Goal: Information Seeking & Learning: Check status

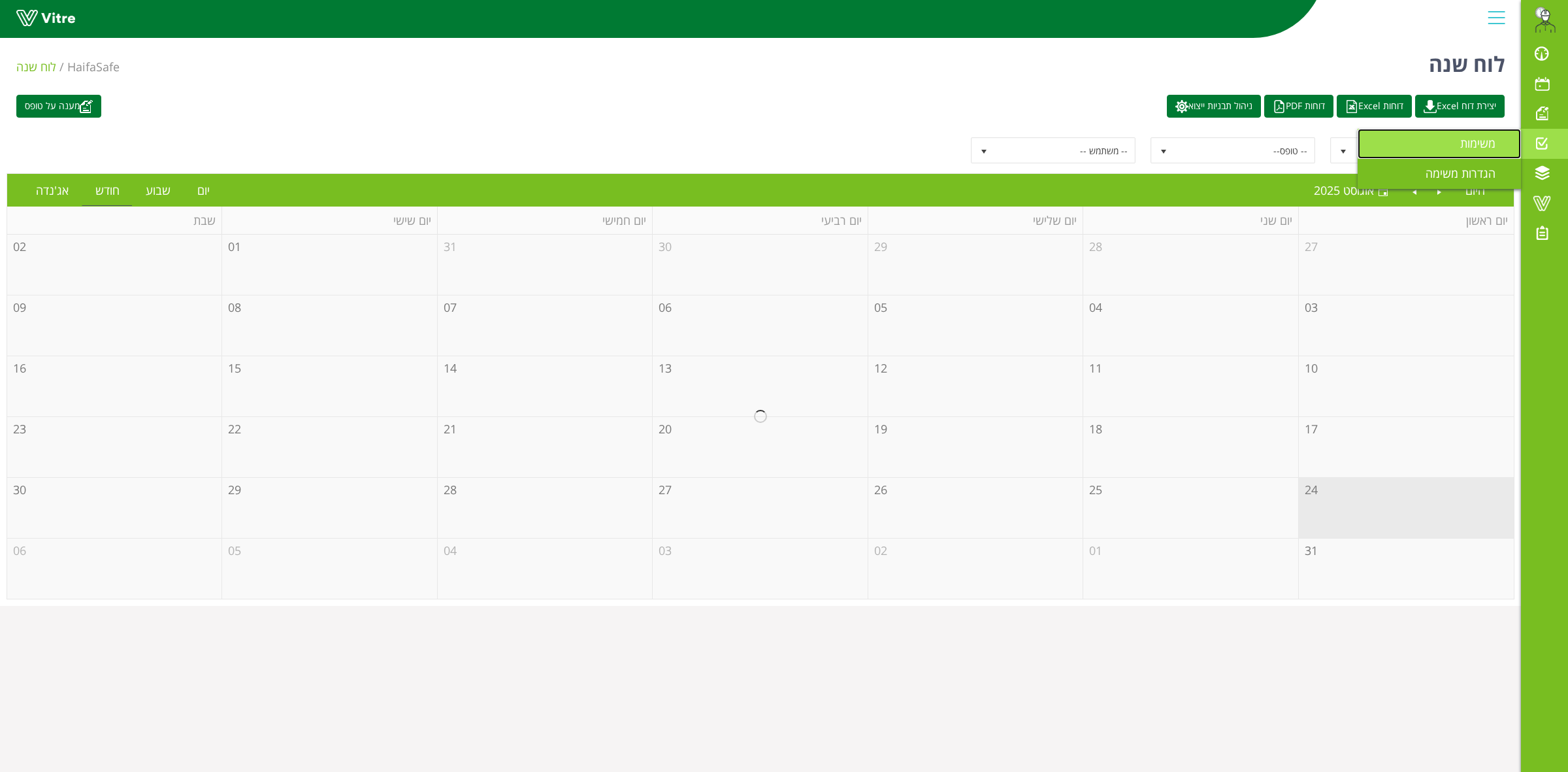
click at [1475, 154] on link "משימות" at bounding box center [1440, 143] width 163 height 30
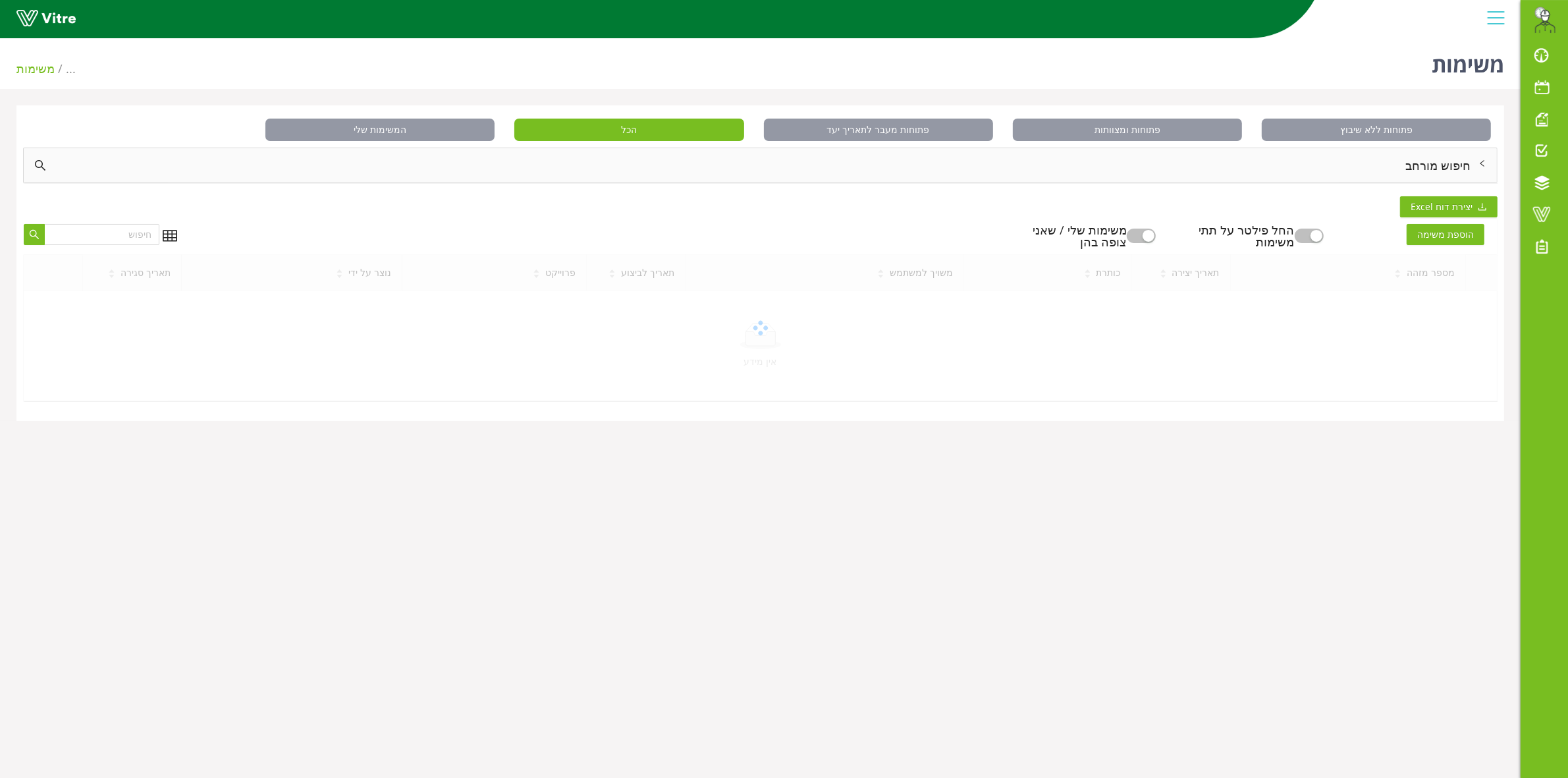
click at [1197, 153] on div "חיפוש מורחב" at bounding box center [760, 165] width 1473 height 34
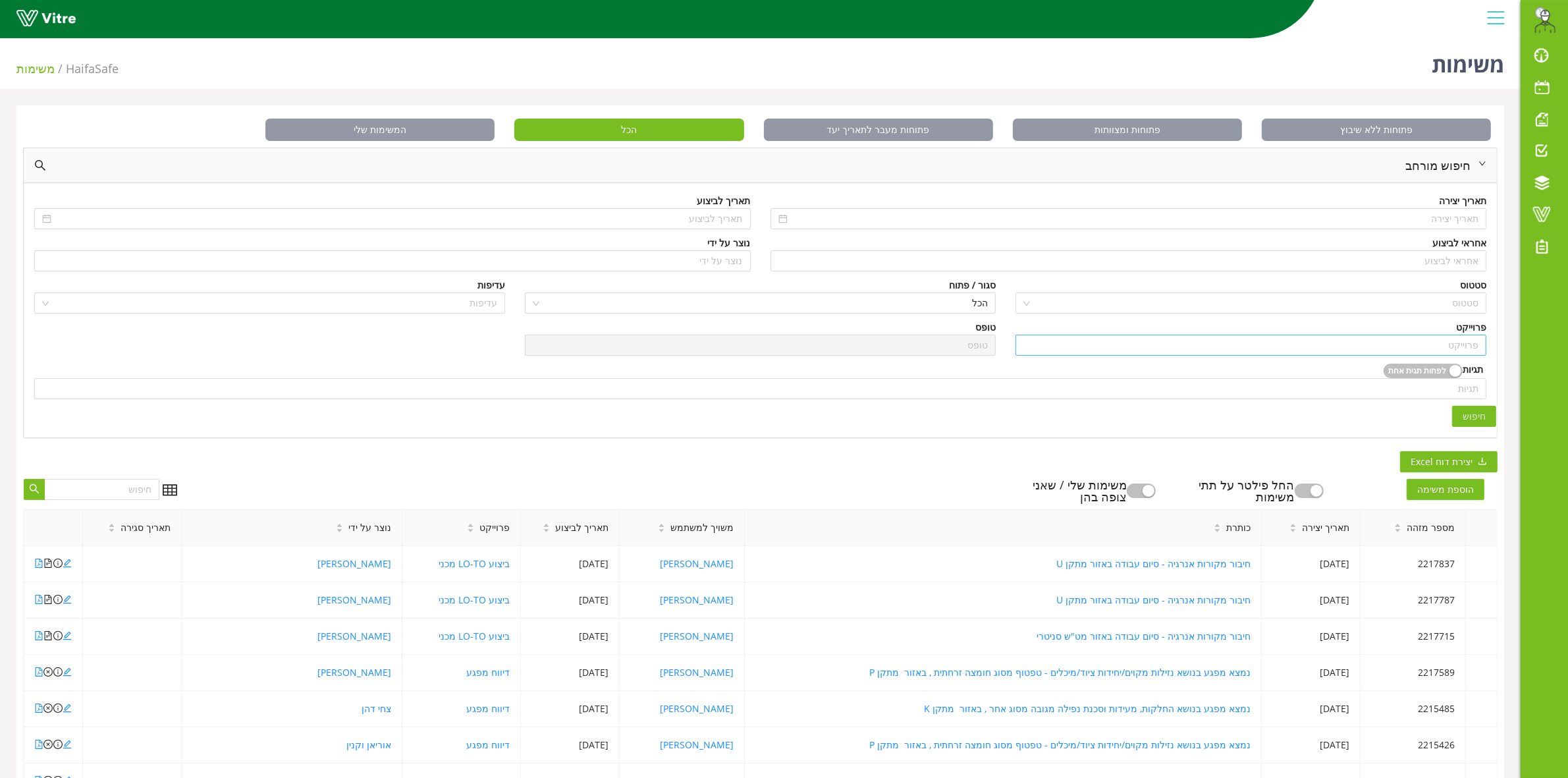
click at [1427, 343] on input "search" at bounding box center [1251, 345] width 455 height 20
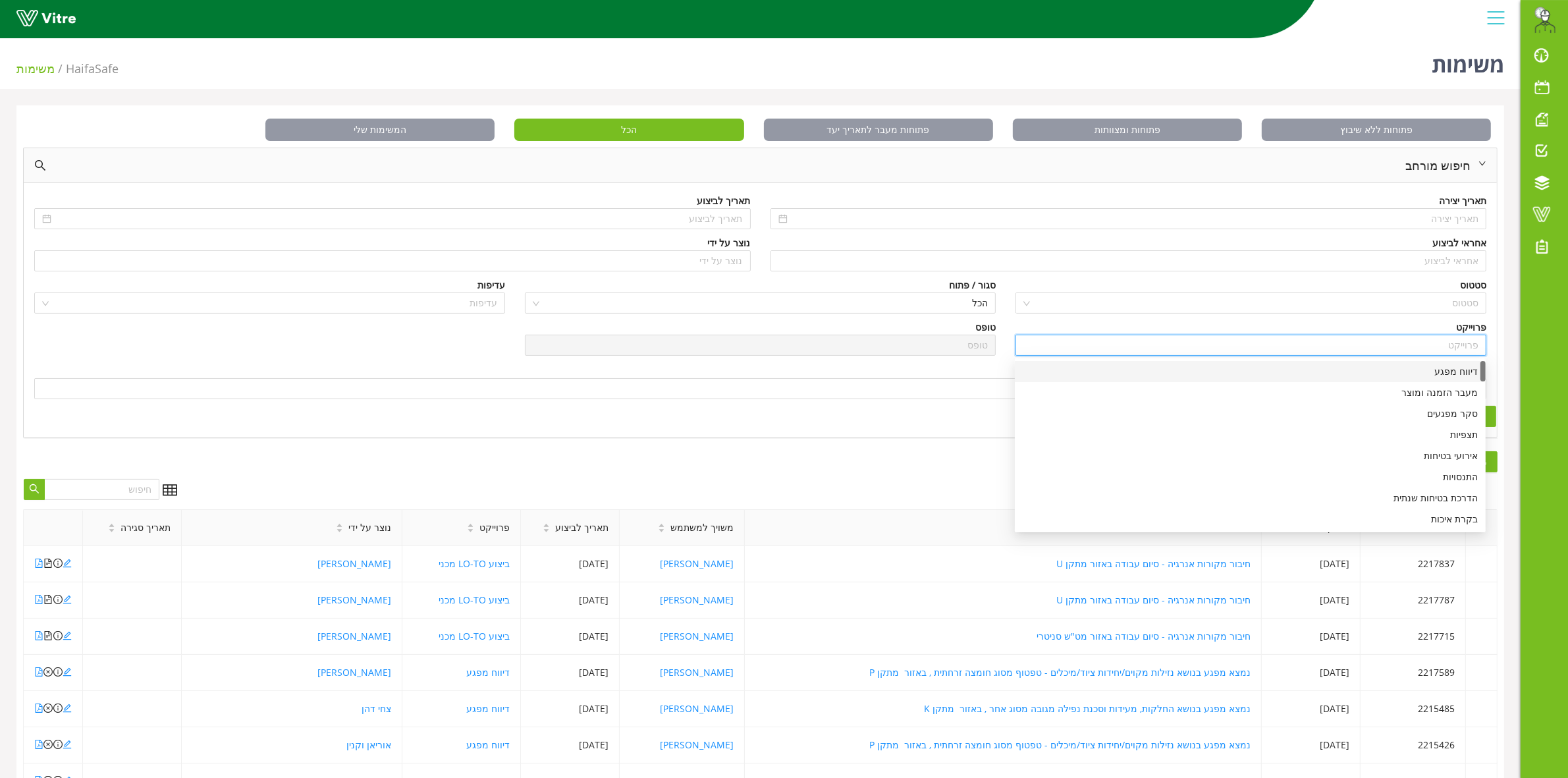
click at [1445, 370] on div "דיווח מפגע" at bounding box center [1250, 371] width 455 height 14
type input "דיווח מפגע"
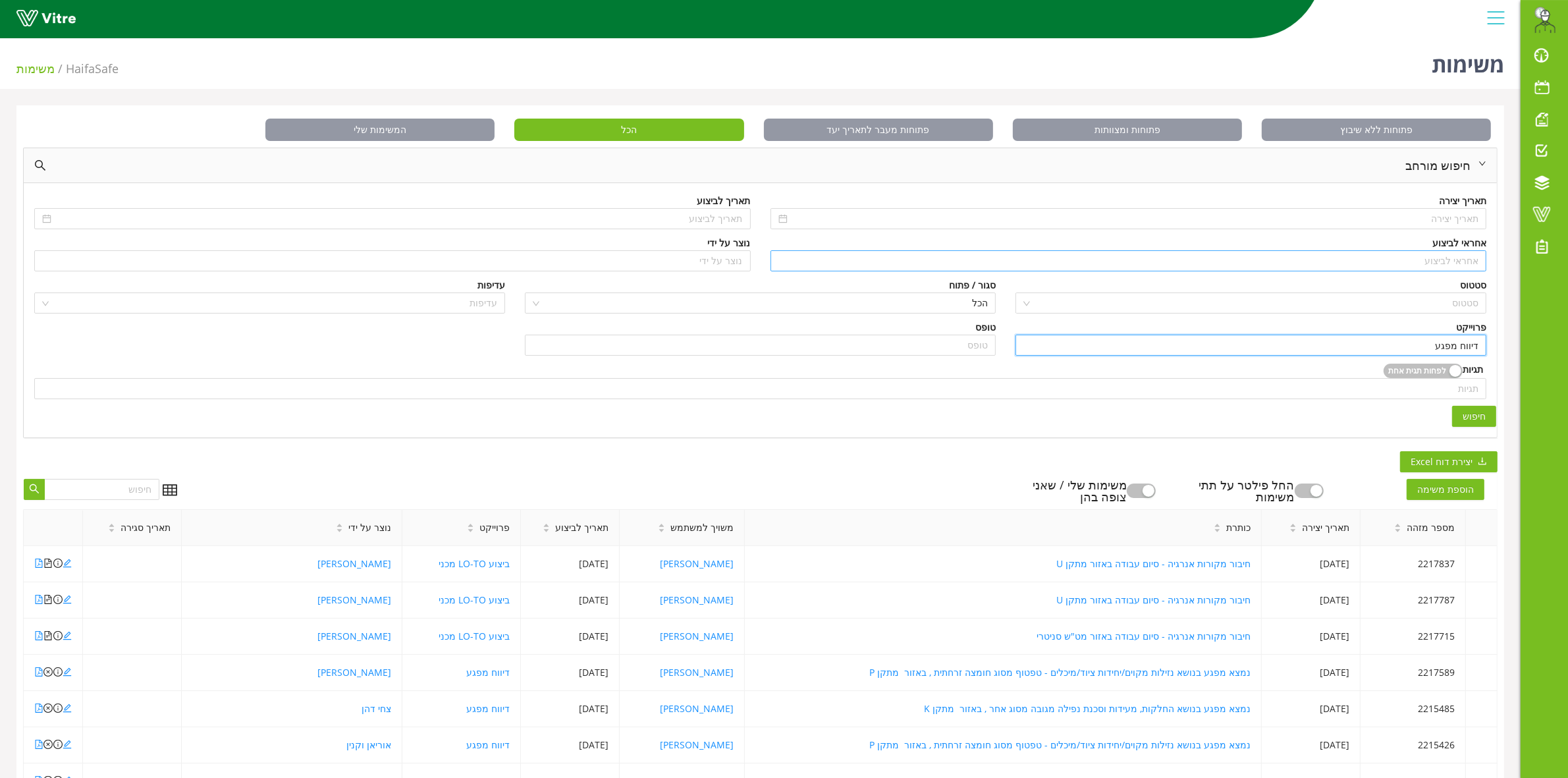
click at [1434, 261] on input "search" at bounding box center [1128, 260] width 701 height 20
type input "n"
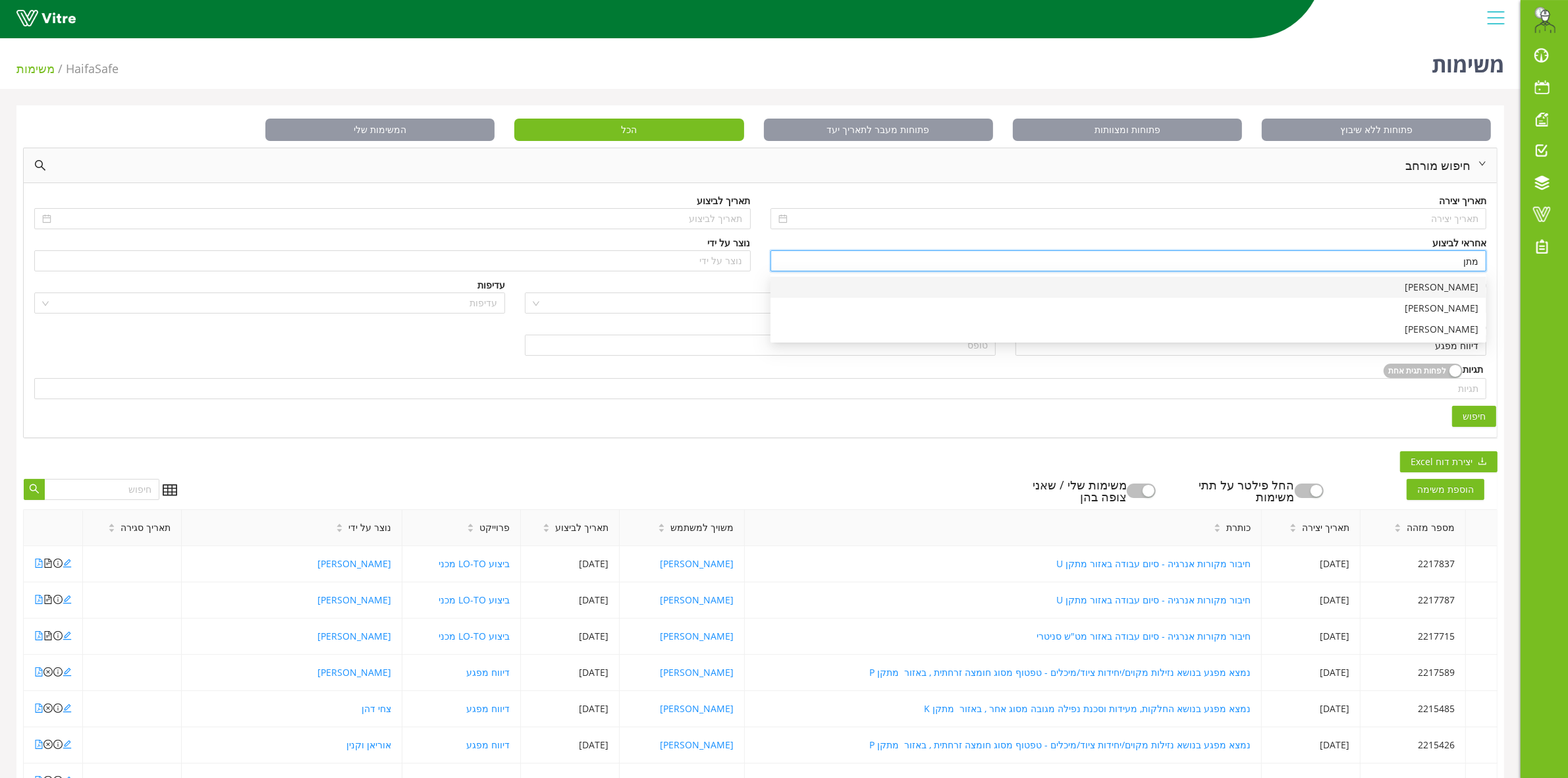
click at [1339, 287] on div "[PERSON_NAME]" at bounding box center [1128, 287] width 700 height 14
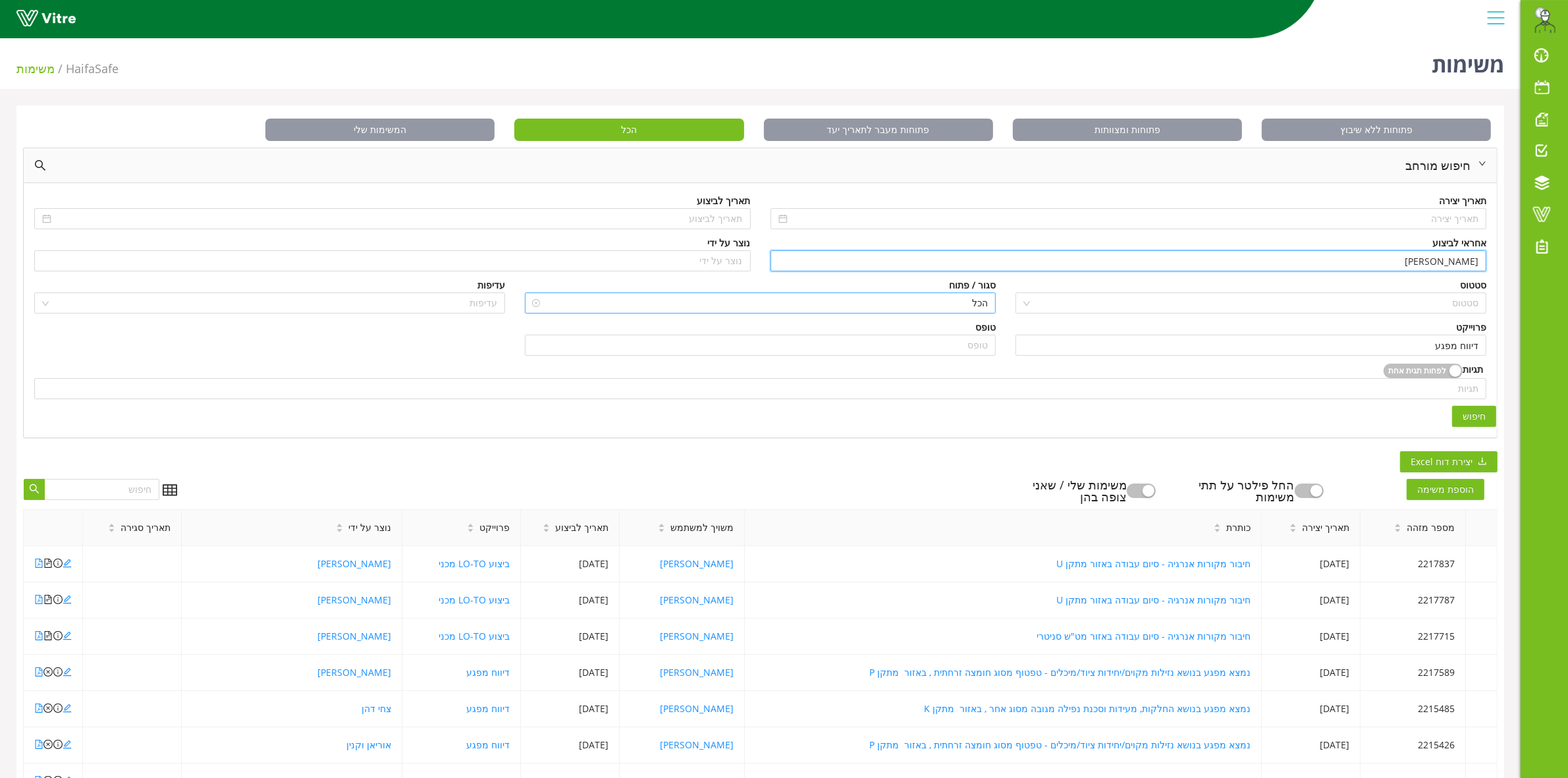
click at [909, 312] on span "הכל" at bounding box center [760, 303] width 455 height 20
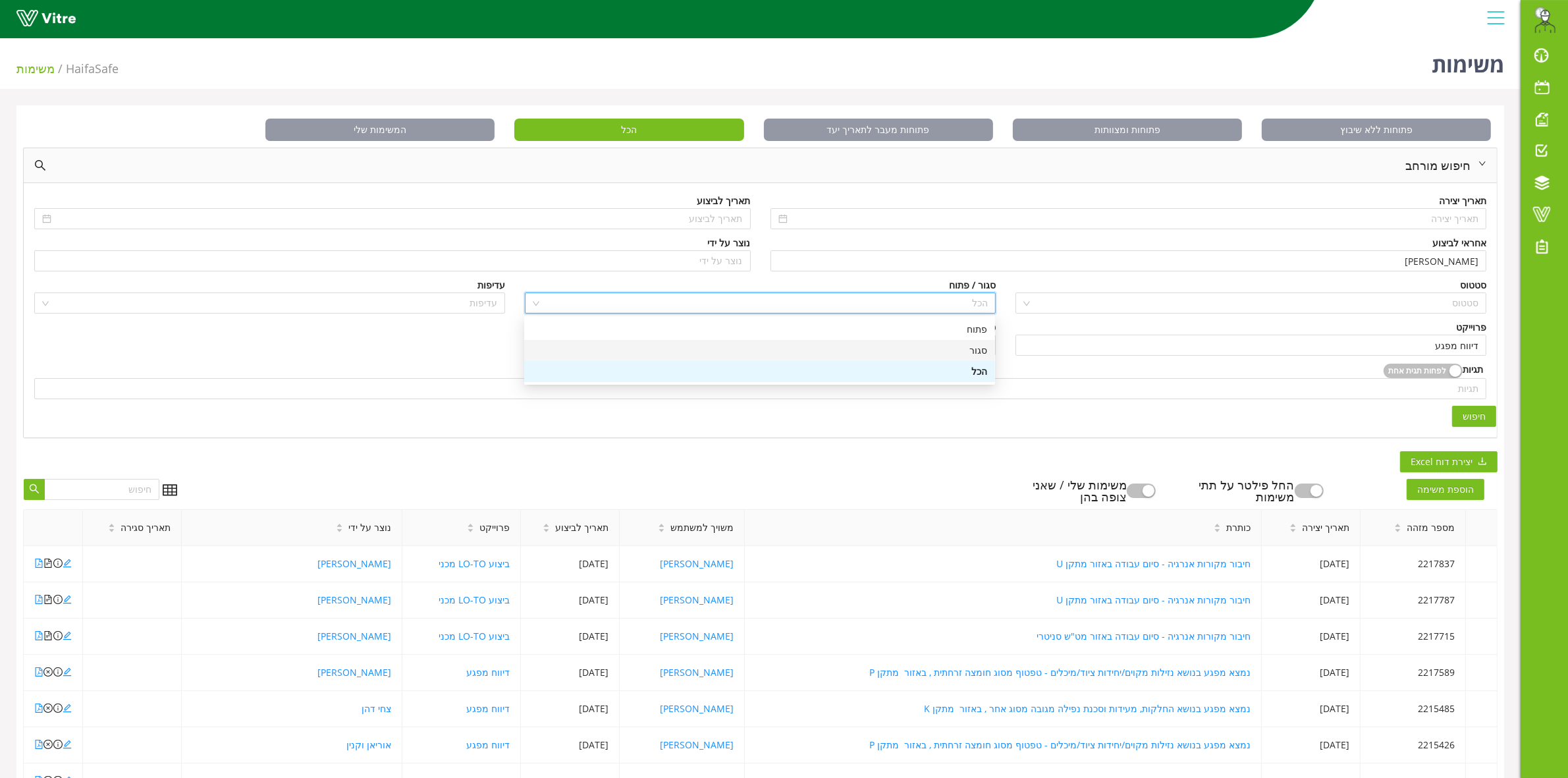
click at [940, 347] on div "סגור" at bounding box center [760, 350] width 455 height 14
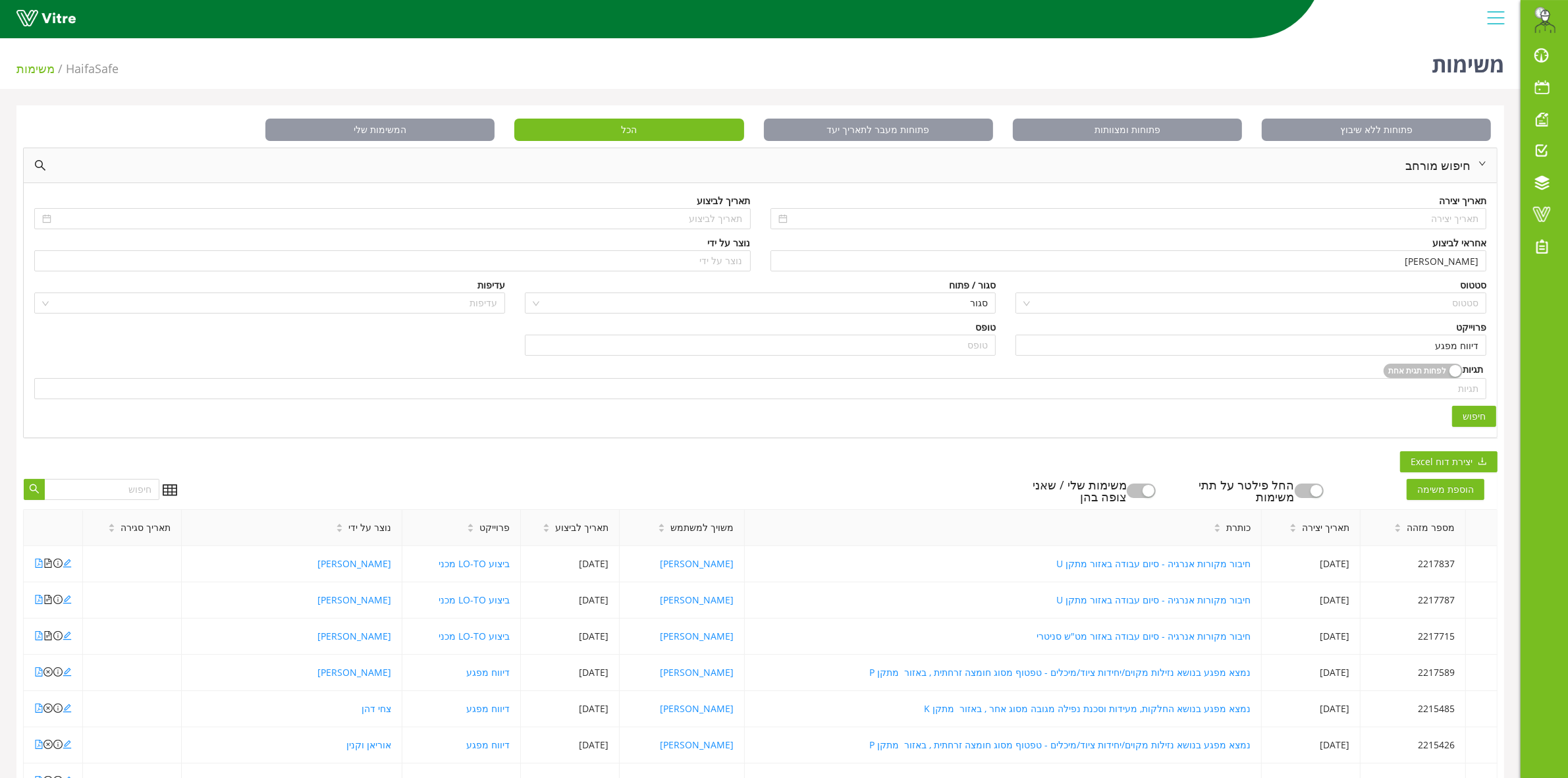
click at [1480, 422] on span "חיפוש" at bounding box center [1474, 416] width 23 height 14
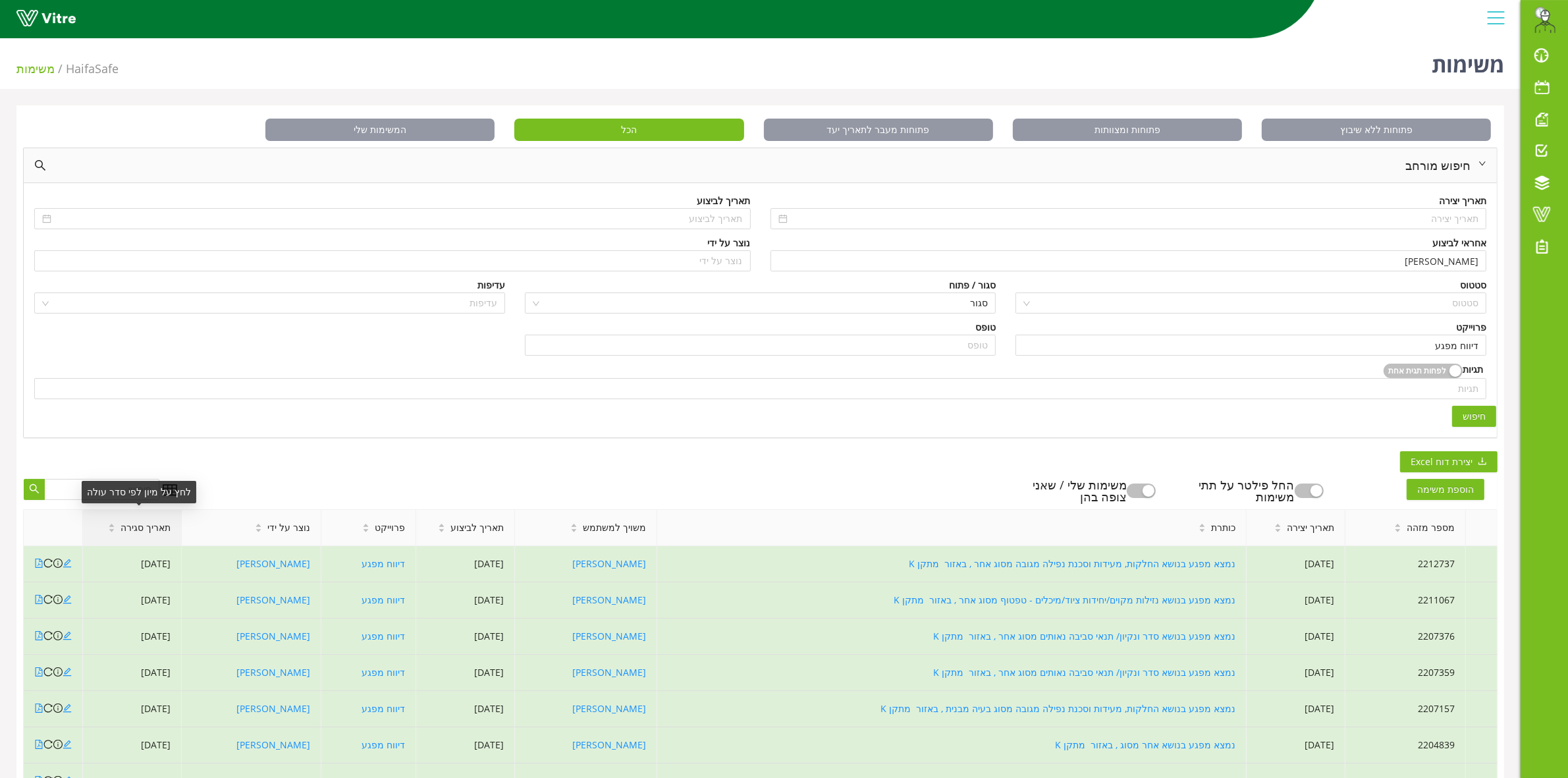
click at [150, 534] on span "תאריך סגירה" at bounding box center [145, 527] width 50 height 14
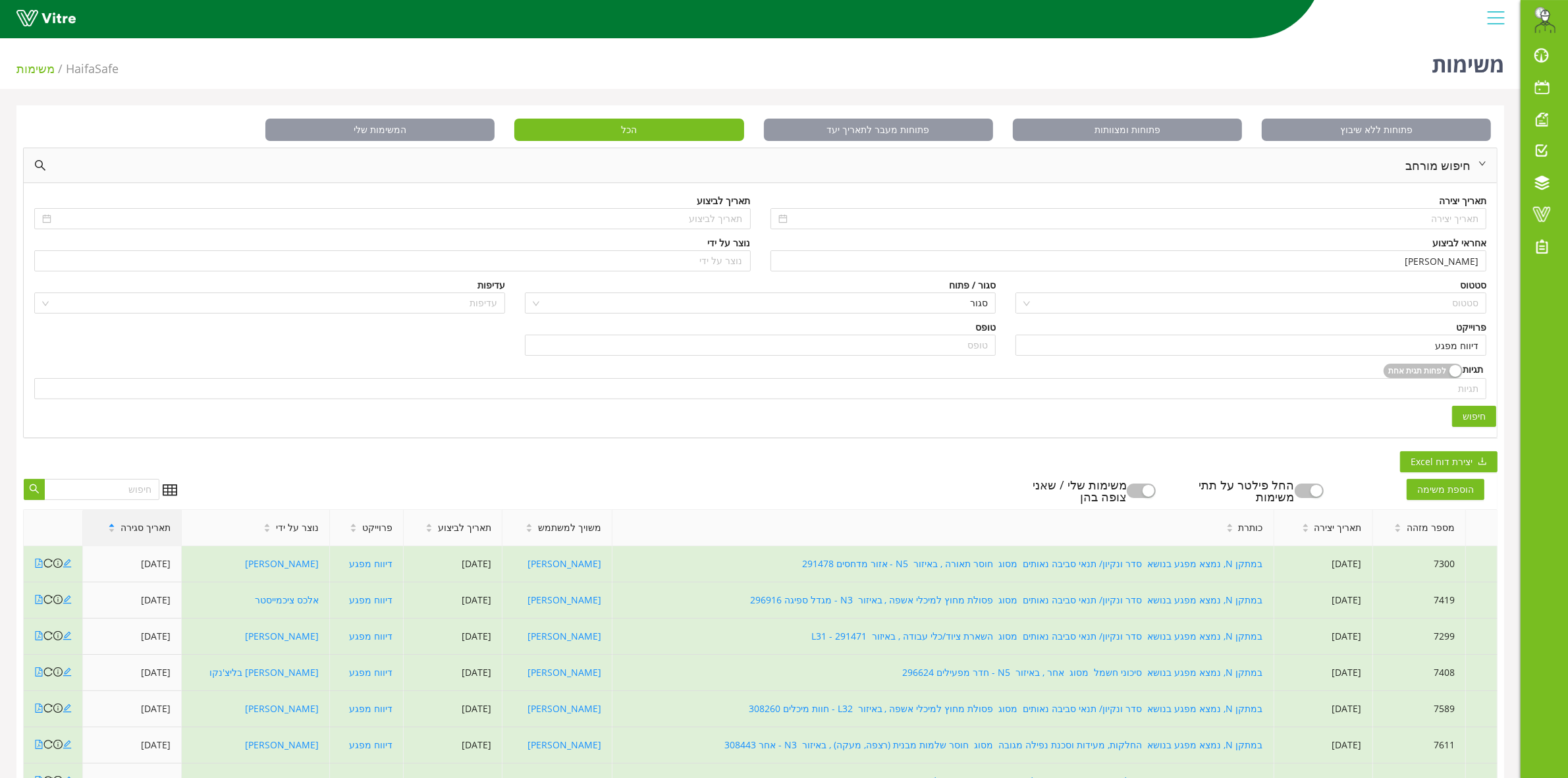
click at [150, 534] on span "תאריך סגירה" at bounding box center [145, 527] width 50 height 14
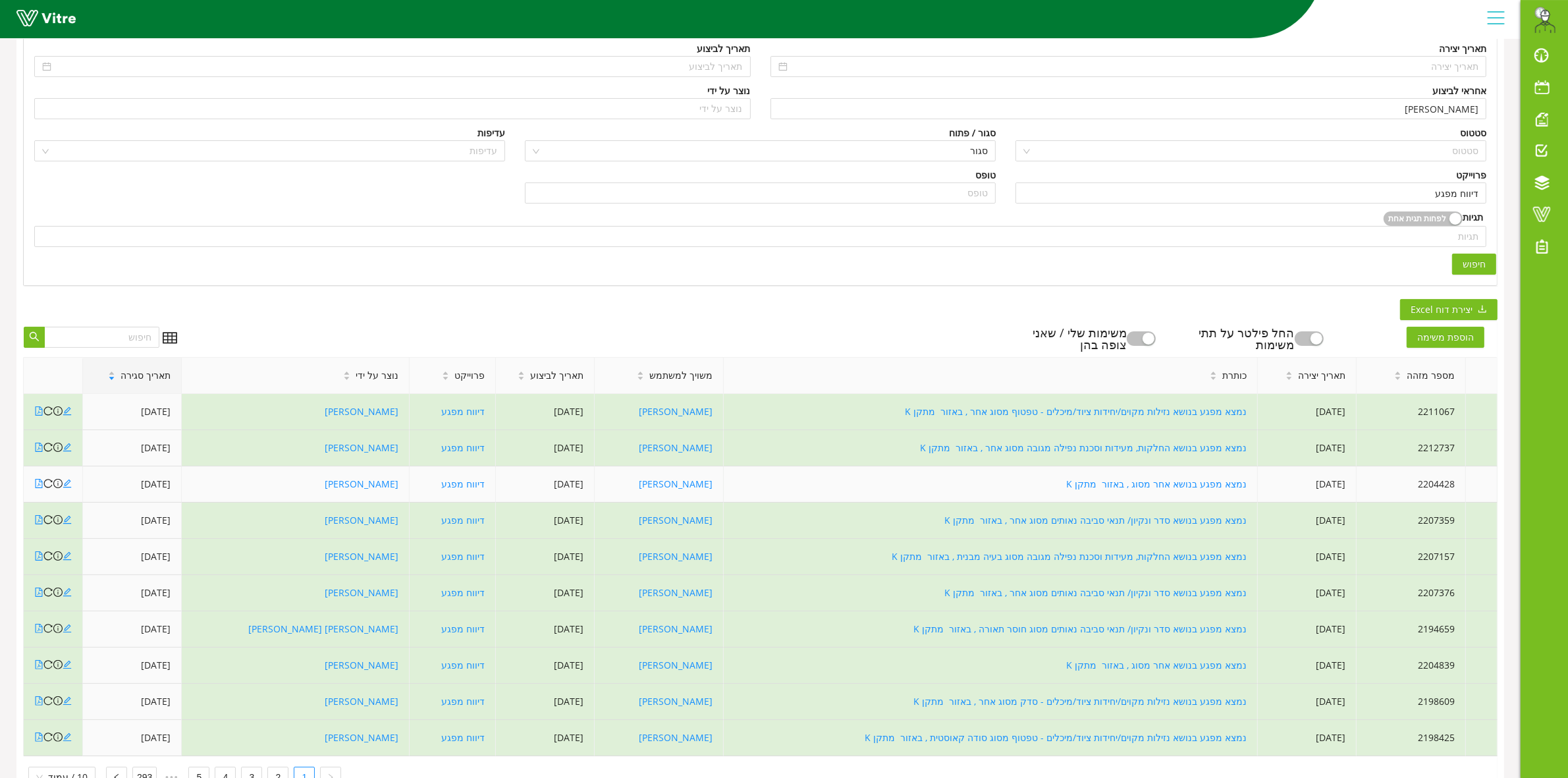
scroll to position [206, 0]
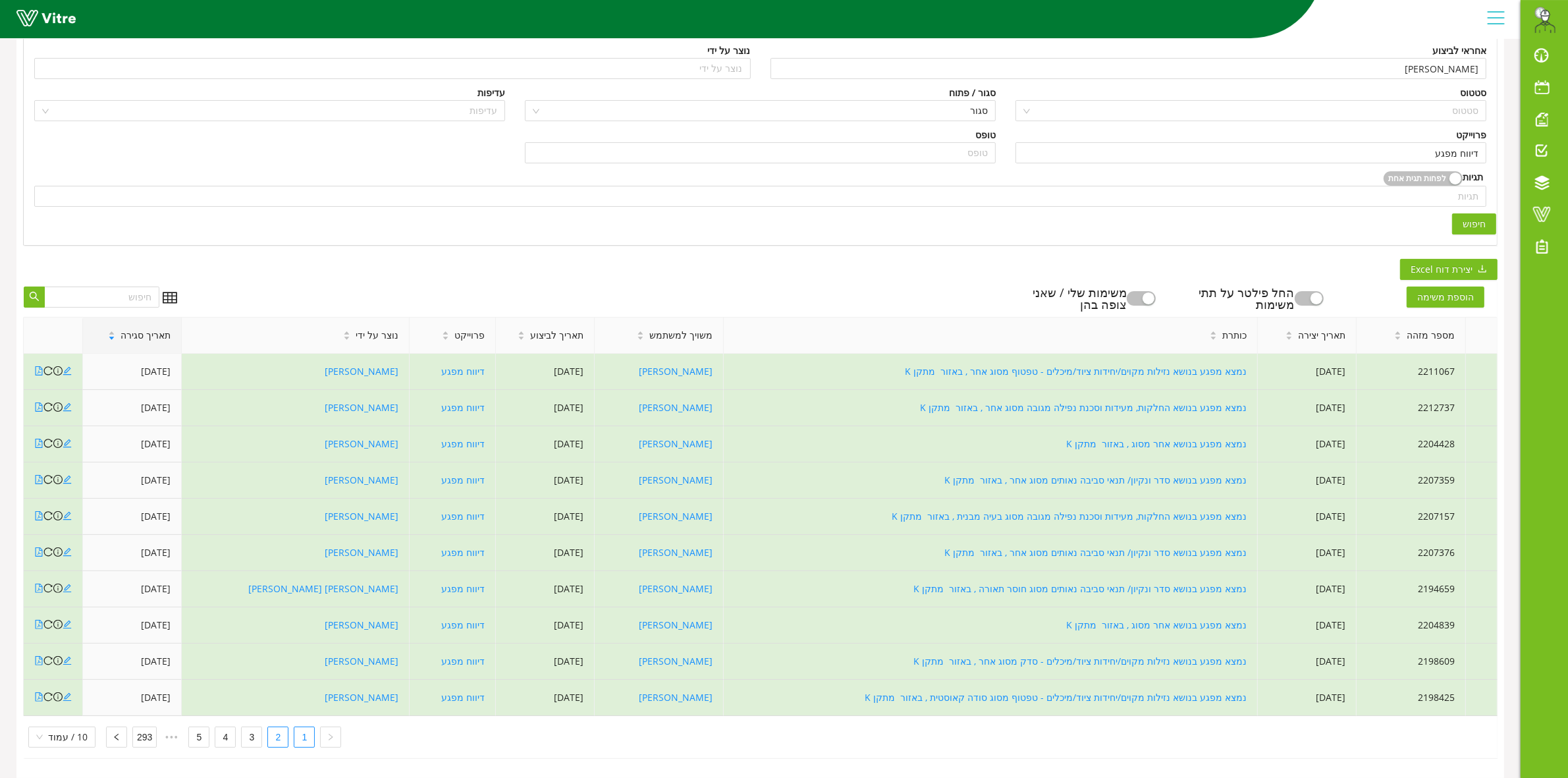
click at [272, 729] on link "2" at bounding box center [278, 736] width 20 height 20
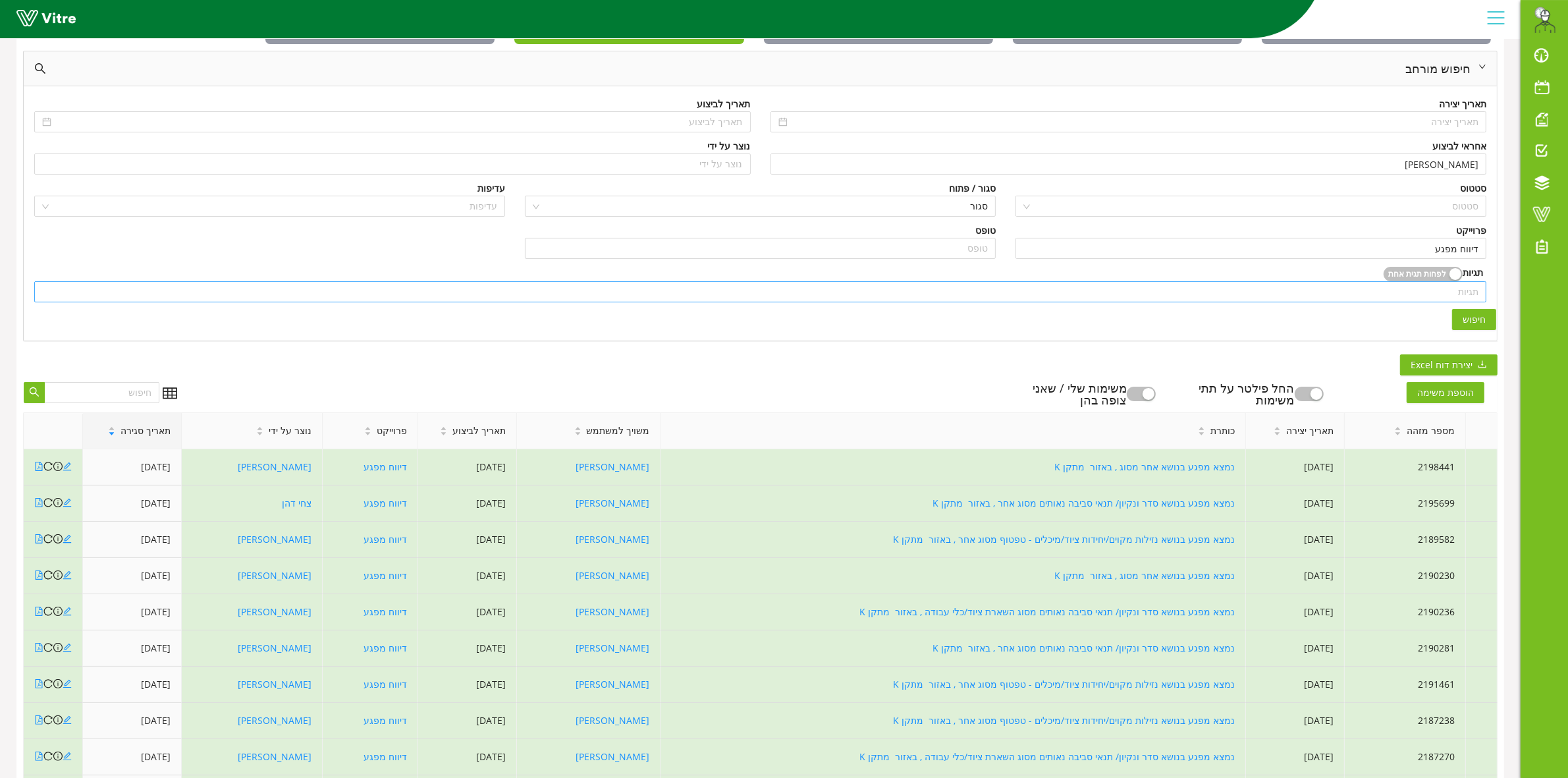
scroll to position [0, 0]
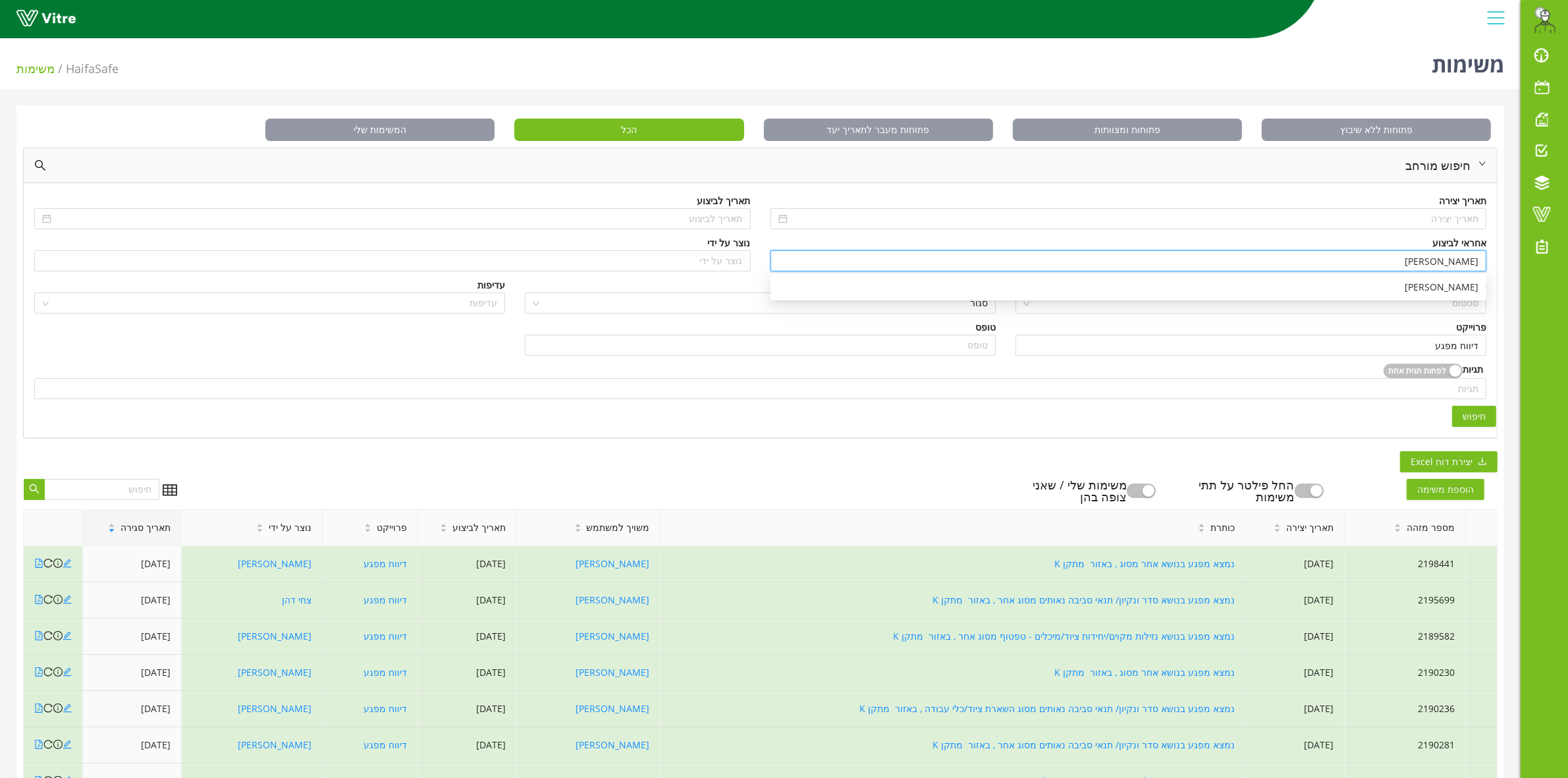
drag, startPoint x: 1436, startPoint y: 268, endPoint x: 1502, endPoint y: 270, distance: 66.0
click at [1502, 270] on div "פתוחות ללא שיבוץ פתוחות ומצוותות פתוחות מעבר לתאריך יעד הכל המשימות שלי חיפוש מ…" at bounding box center [760, 538] width 1487 height 864
click at [1456, 294] on div "[PERSON_NAME]" at bounding box center [1128, 287] width 716 height 21
click at [1477, 420] on span "חיפוש" at bounding box center [1474, 416] width 23 height 14
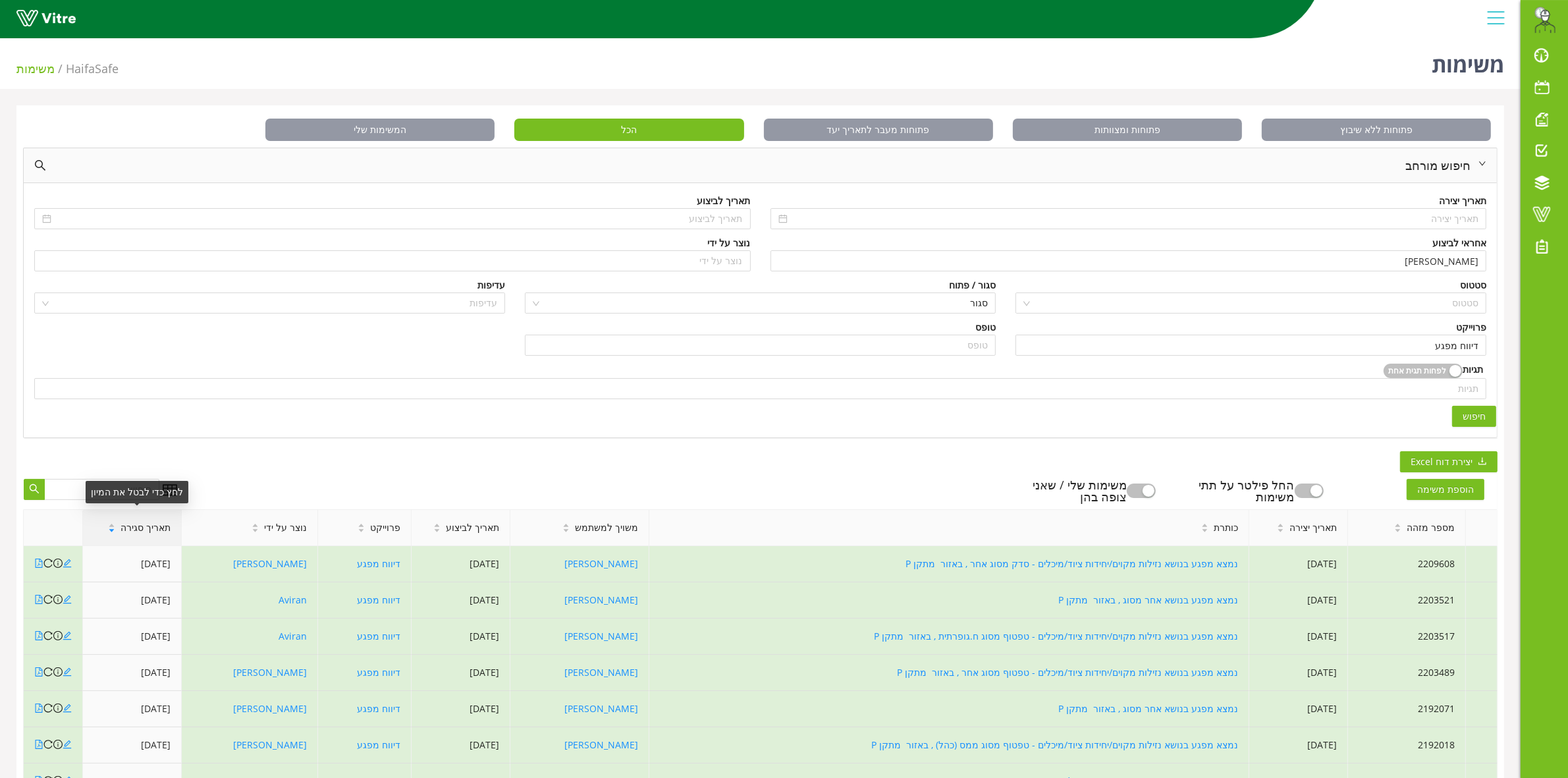
click at [146, 535] on div "תאריך סגירה" at bounding box center [139, 527] width 84 height 36
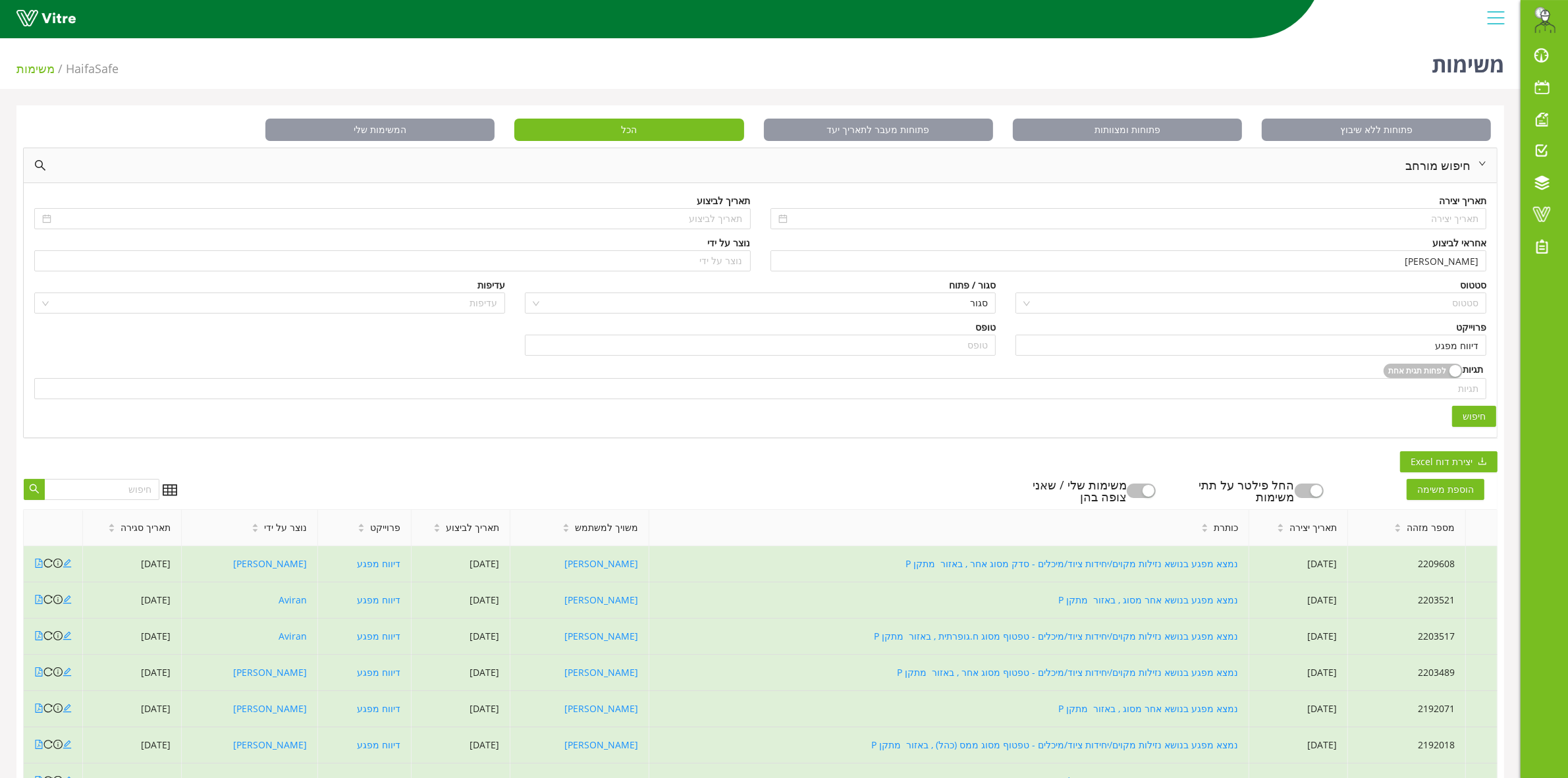
click at [136, 534] on span "תאריך סגירה" at bounding box center [145, 527] width 50 height 14
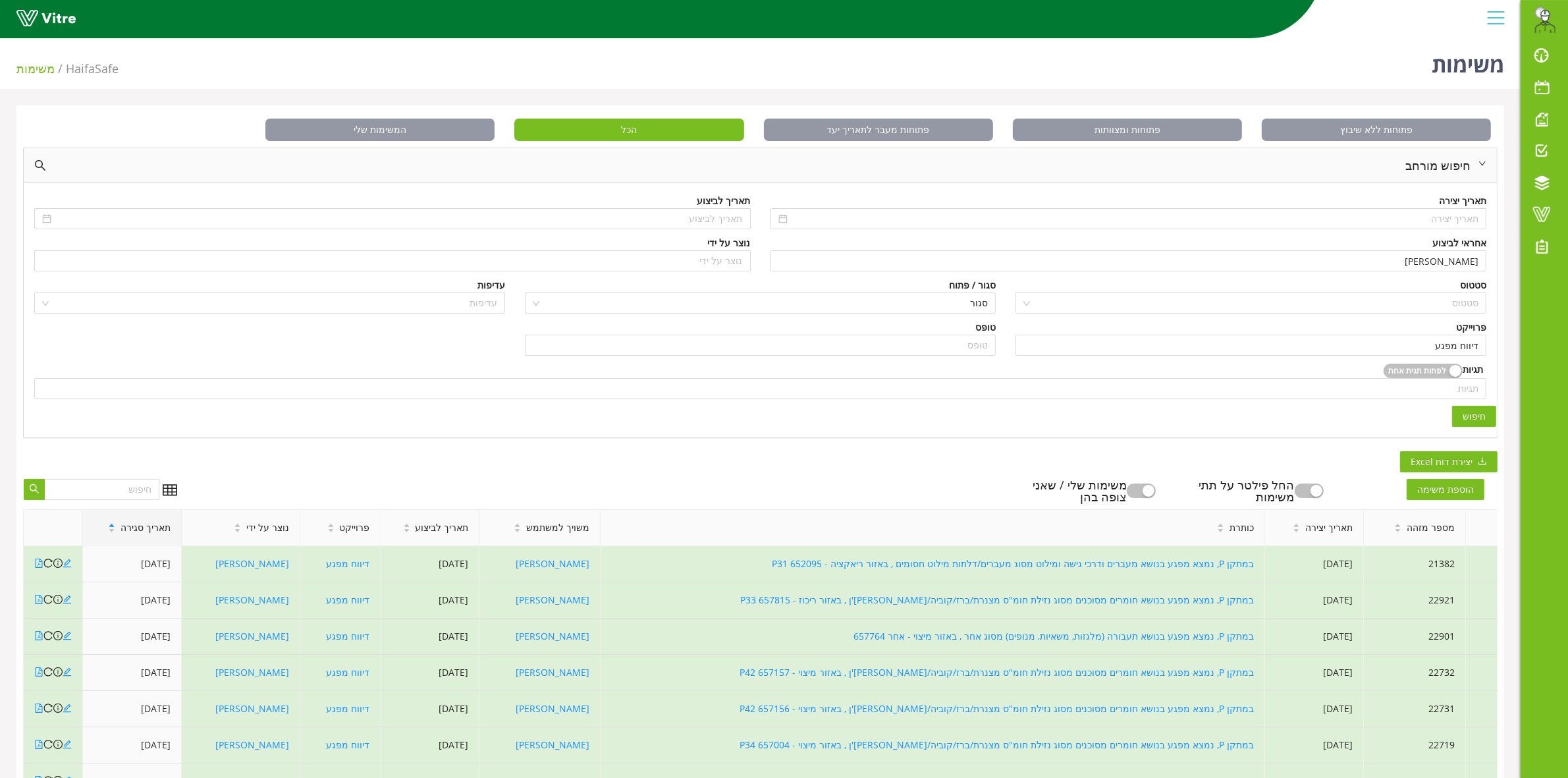
click at [141, 531] on span "תאריך סגירה" at bounding box center [145, 527] width 50 height 14
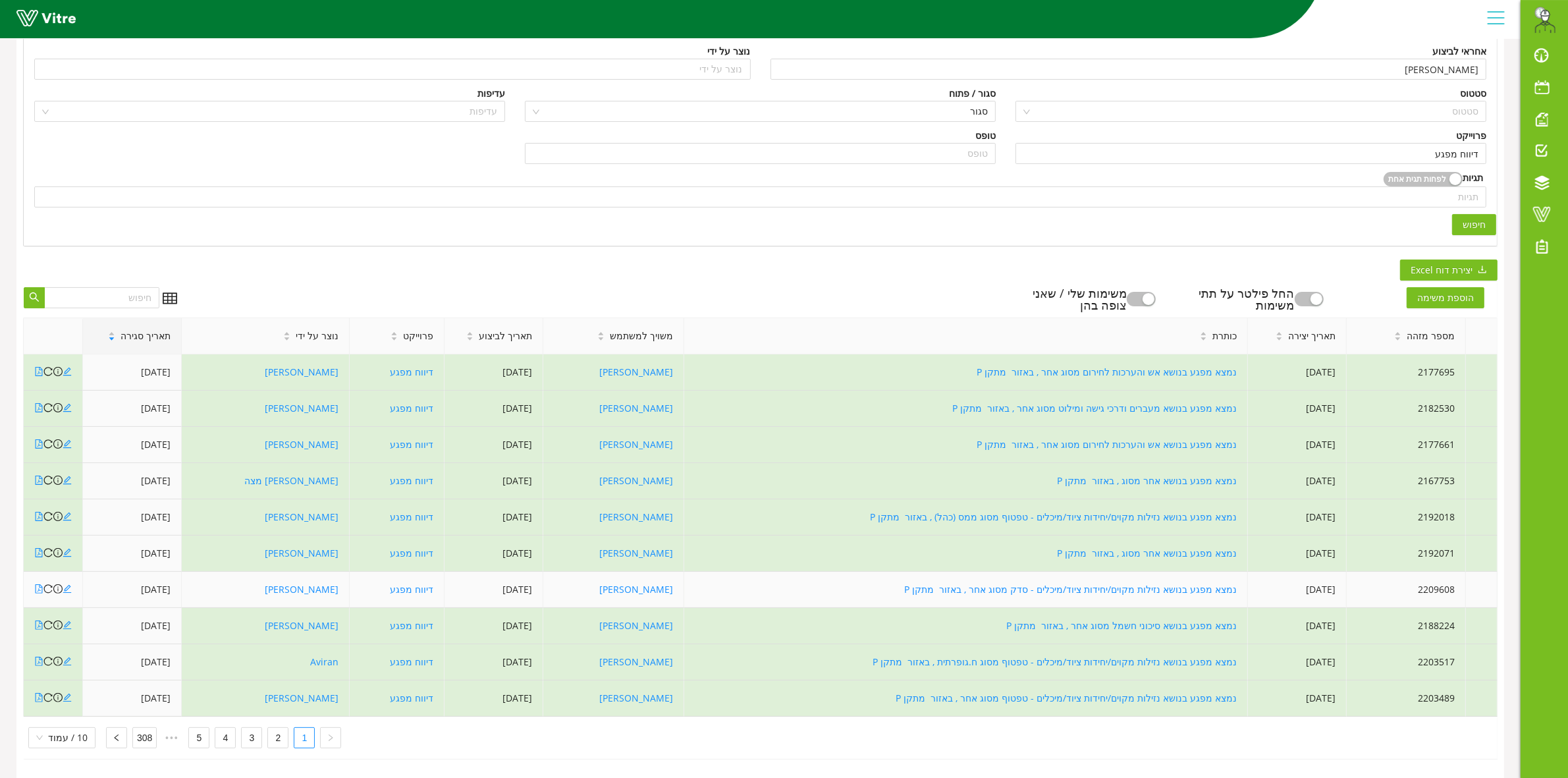
scroll to position [206, 0]
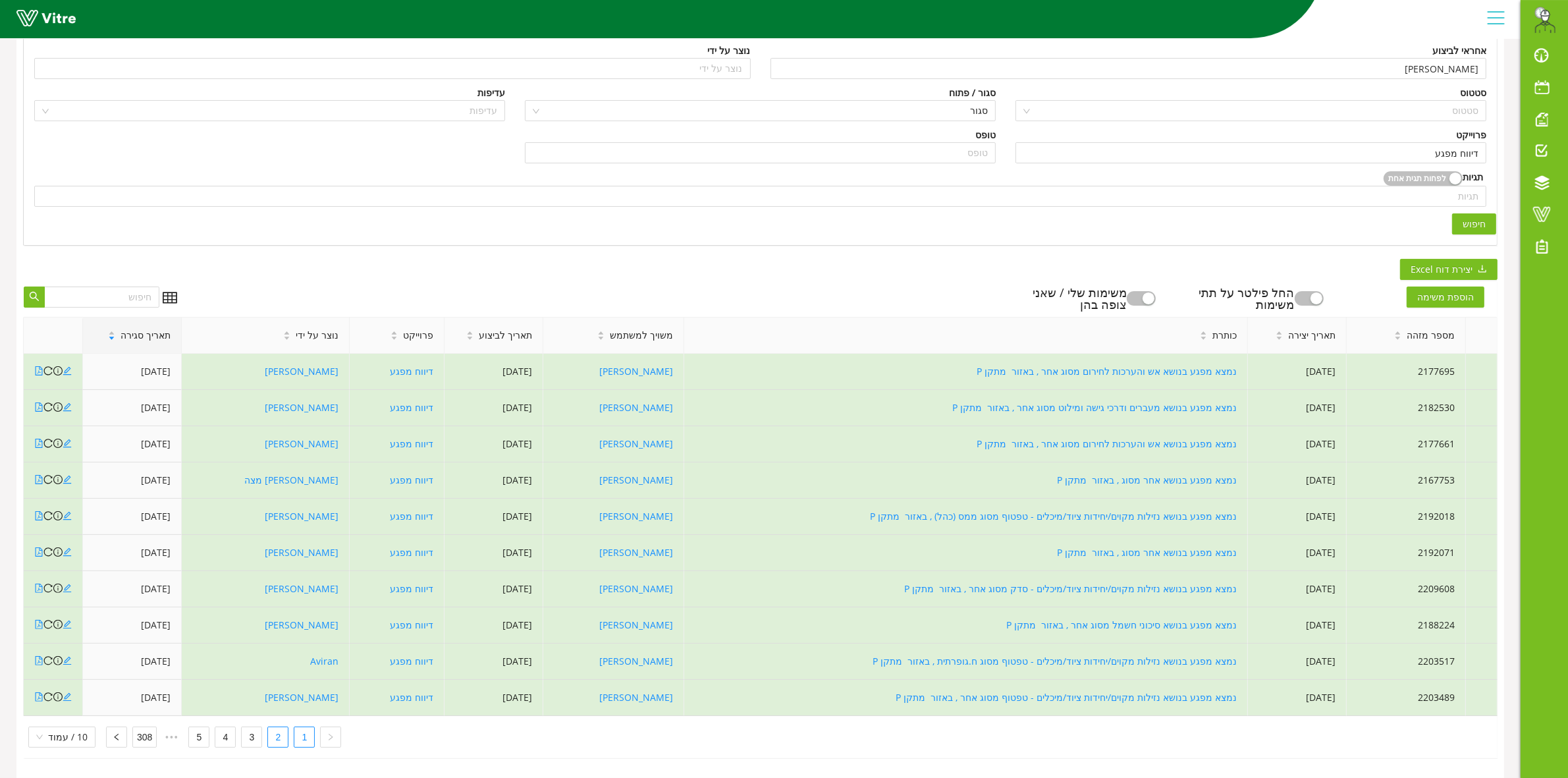
click at [273, 728] on link "2" at bounding box center [278, 736] width 20 height 20
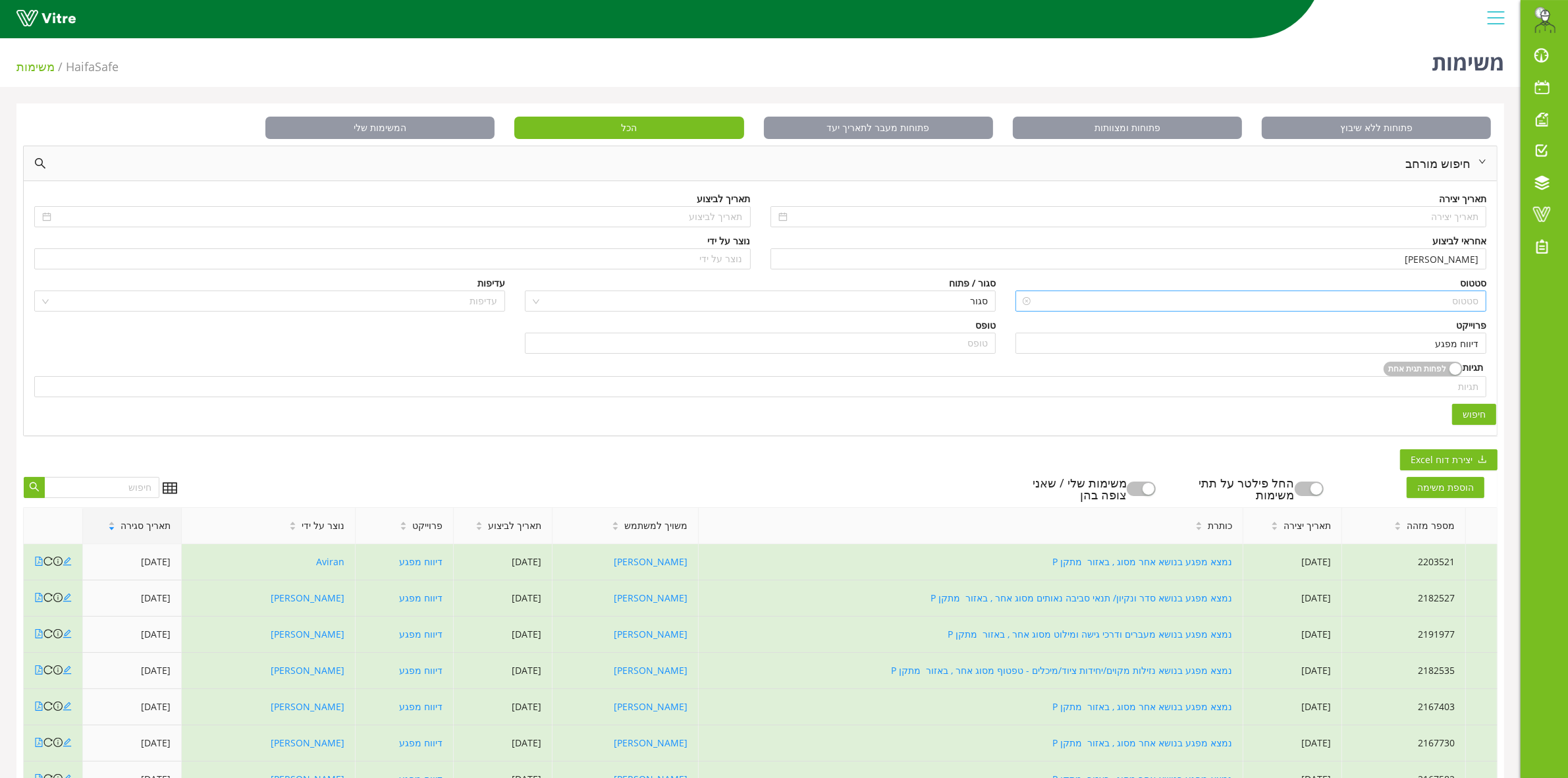
scroll to position [0, 0]
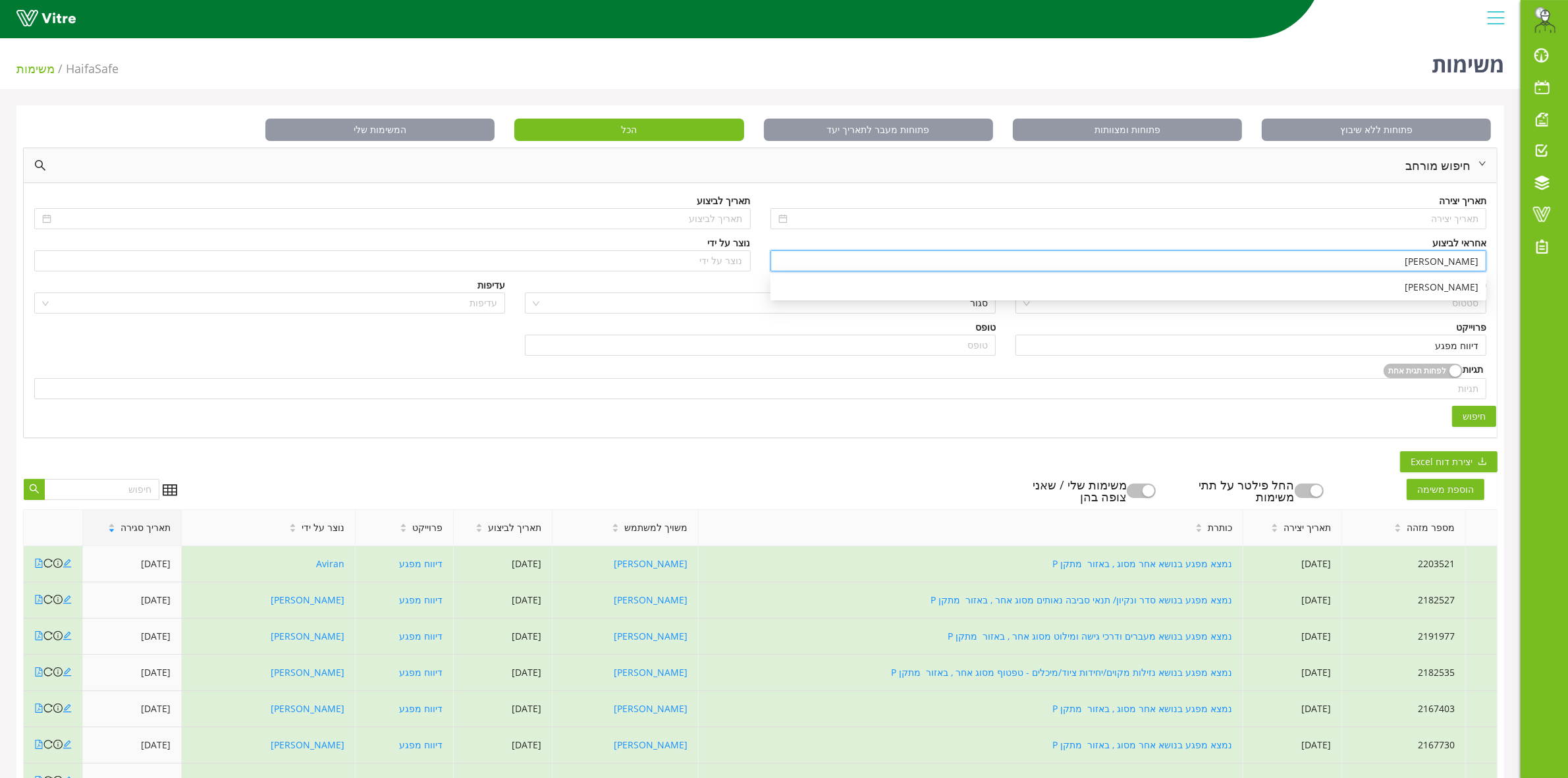
drag, startPoint x: 1423, startPoint y: 255, endPoint x: 1497, endPoint y: 255, distance: 74.0
click at [1497, 255] on div "חיפוש מורחב תאריך יצירה תאריך לביצוע אחראי לביצוע בן שרעבי נוצר על ידי נוצר על …" at bounding box center [760, 293] width 1475 height 291
click at [1446, 292] on div "משה לוי" at bounding box center [1128, 287] width 700 height 14
click at [1479, 419] on span "חיפוש" at bounding box center [1474, 416] width 23 height 14
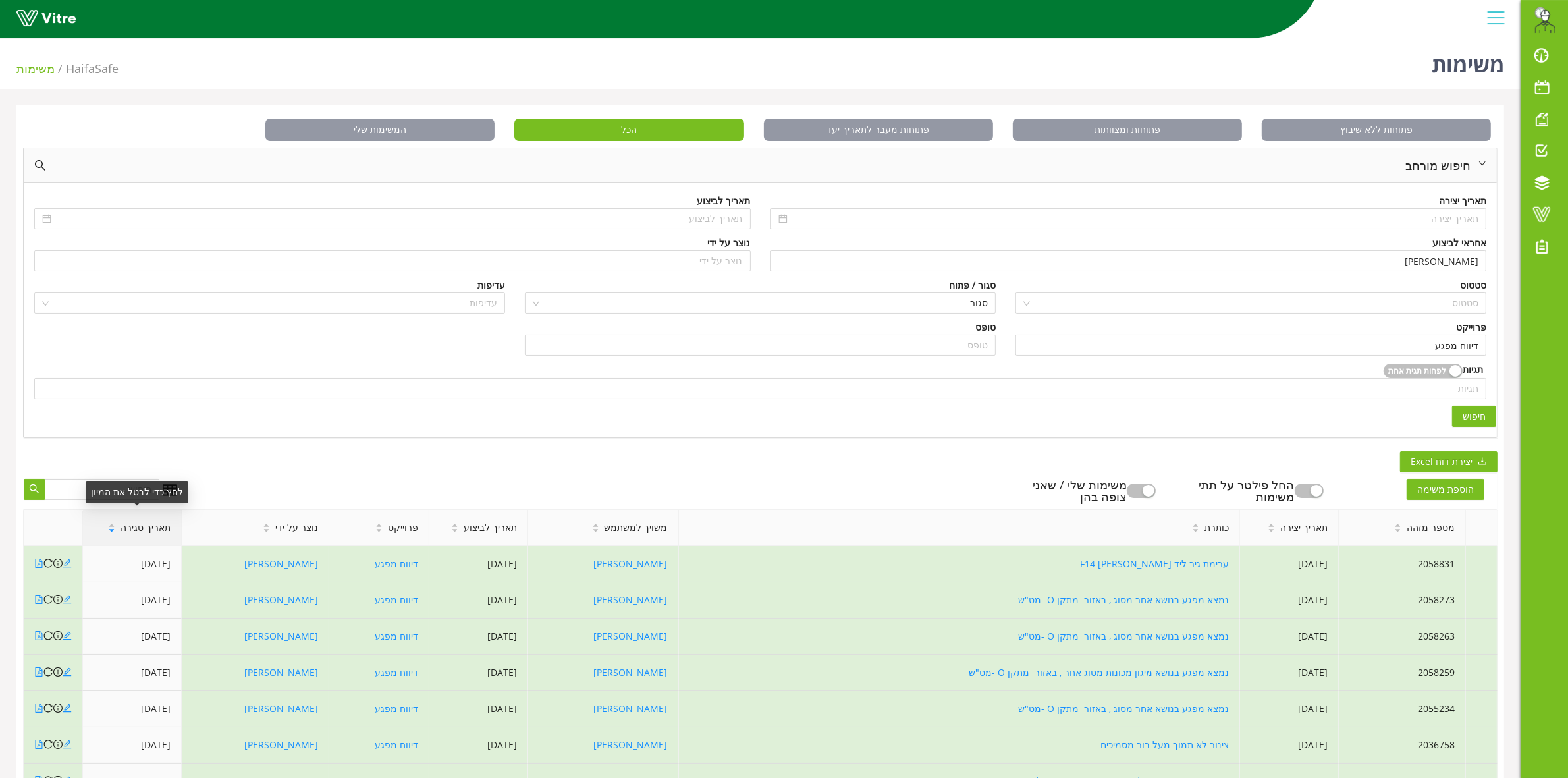
click at [145, 530] on span "תאריך סגירה" at bounding box center [145, 527] width 50 height 14
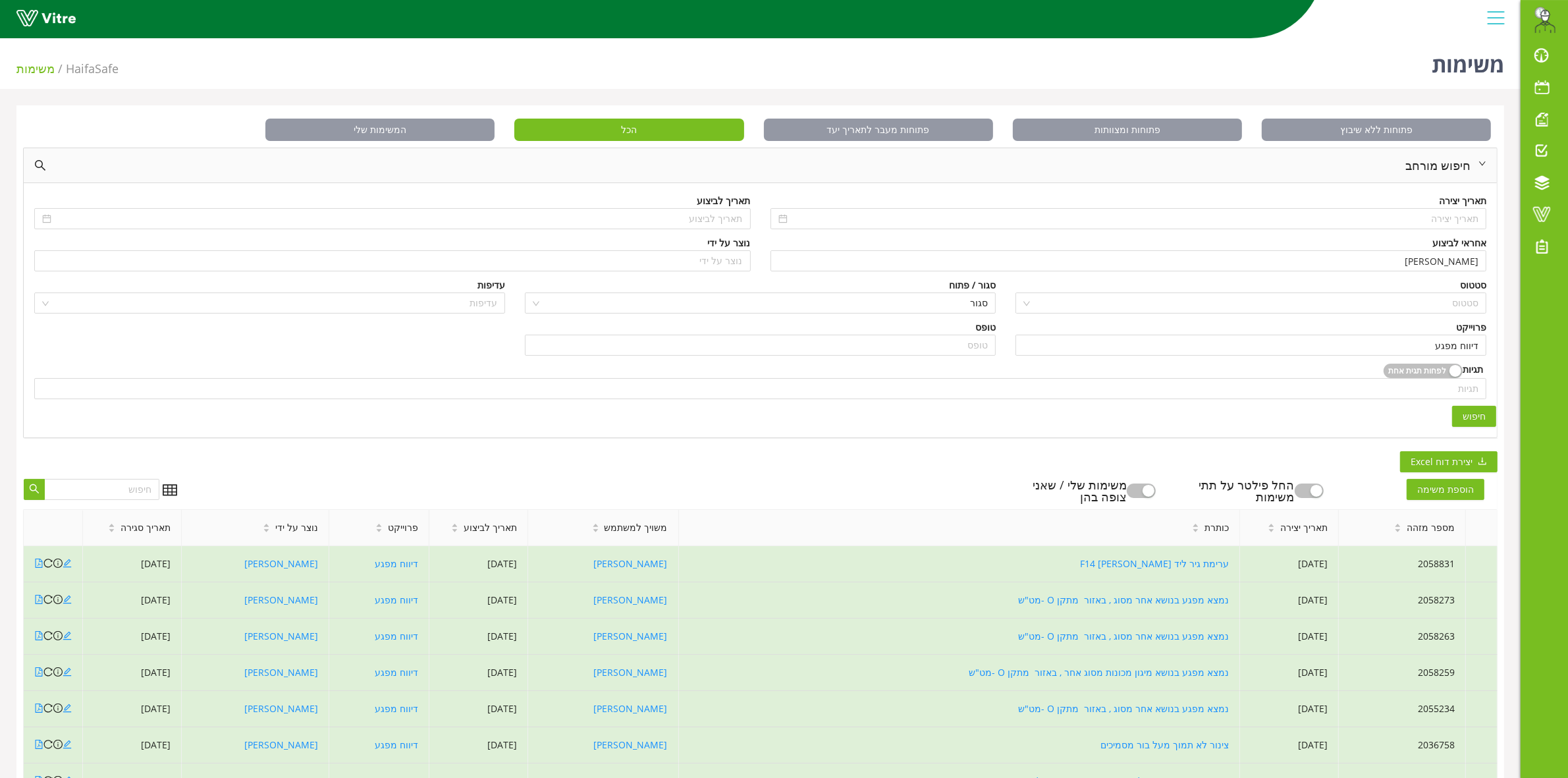
click at [145, 529] on span "תאריך סגירה" at bounding box center [145, 527] width 50 height 14
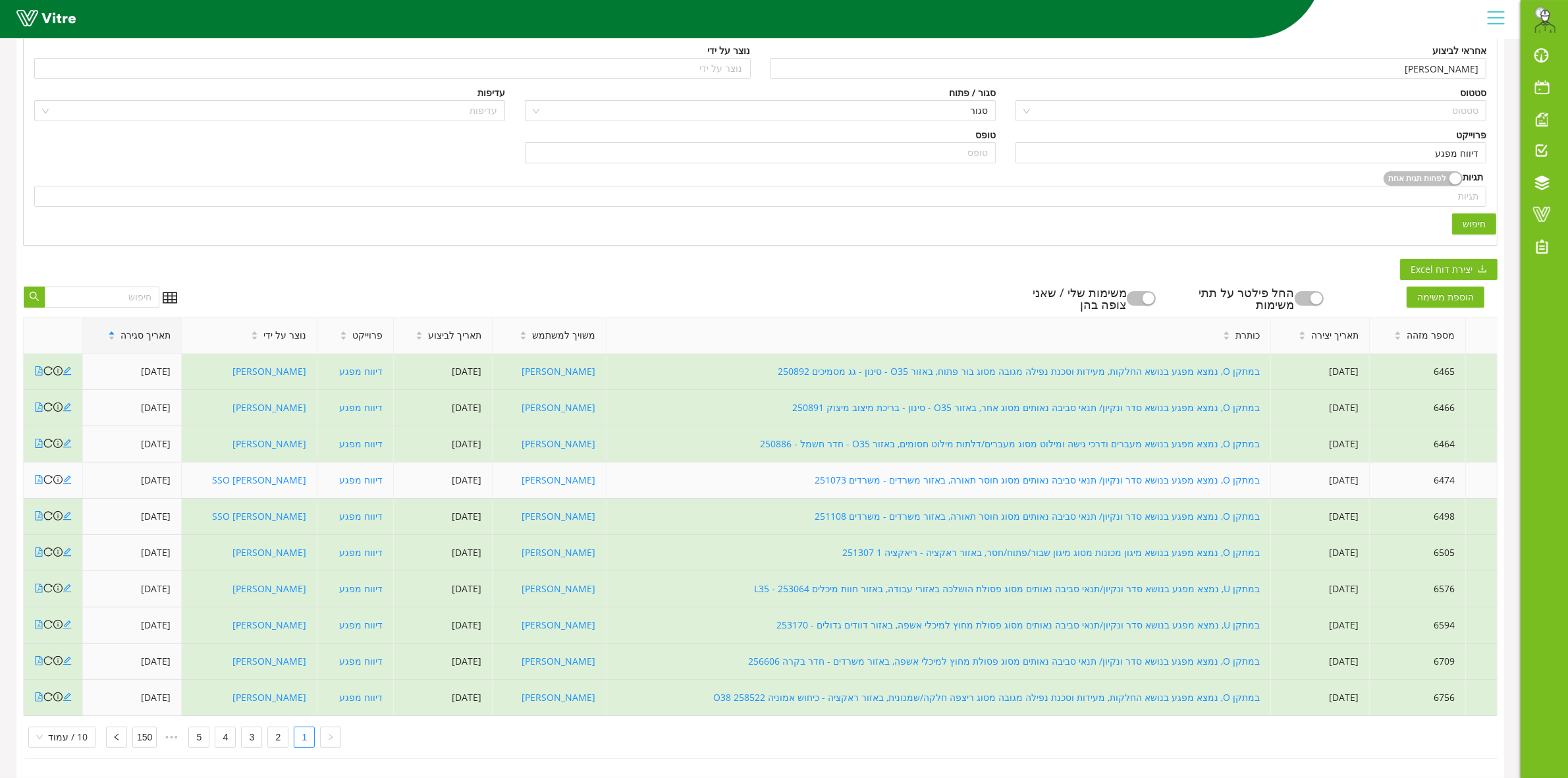
scroll to position [206, 0]
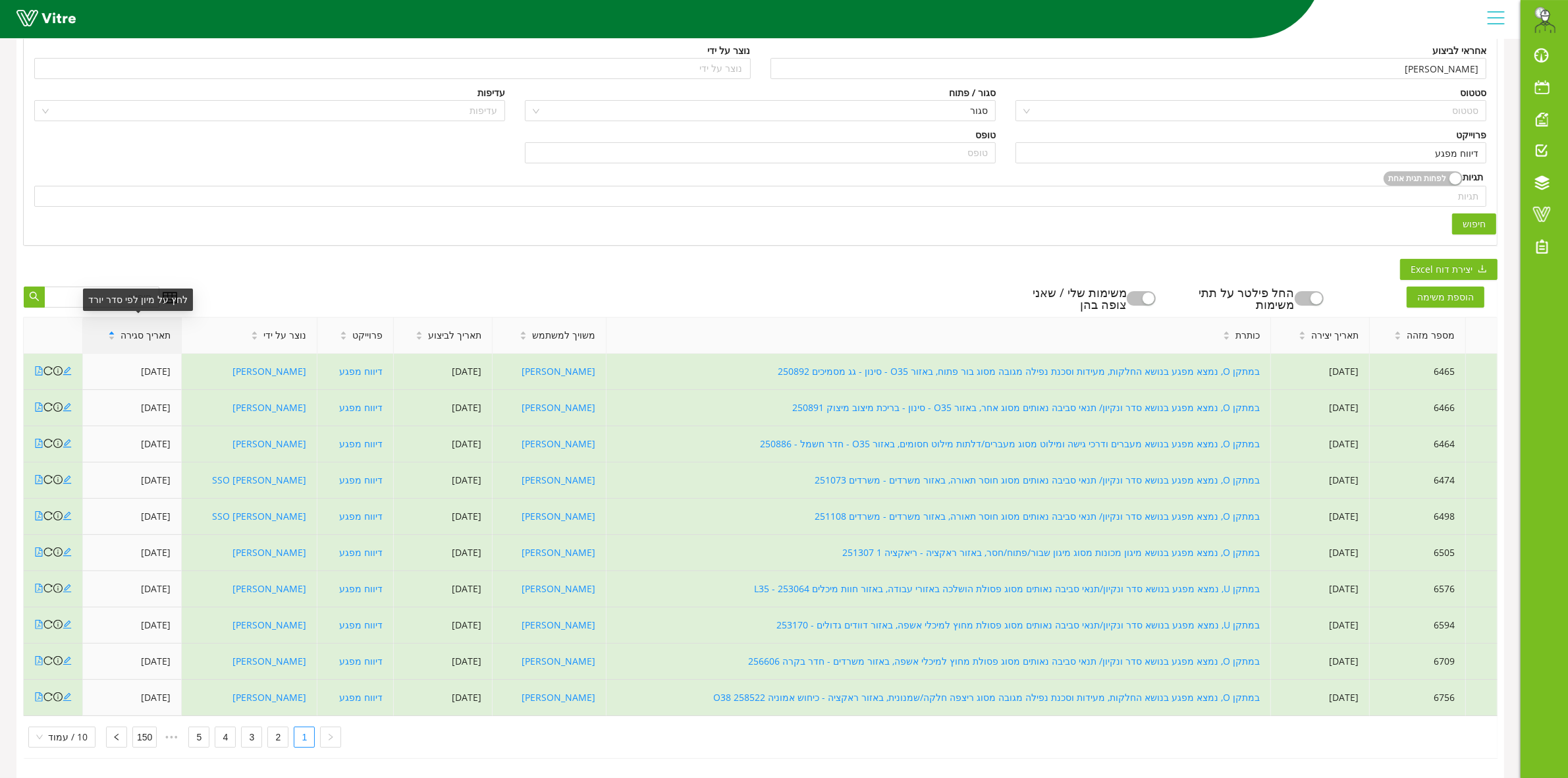
click at [150, 328] on span "תאריך סגירה" at bounding box center [145, 335] width 50 height 14
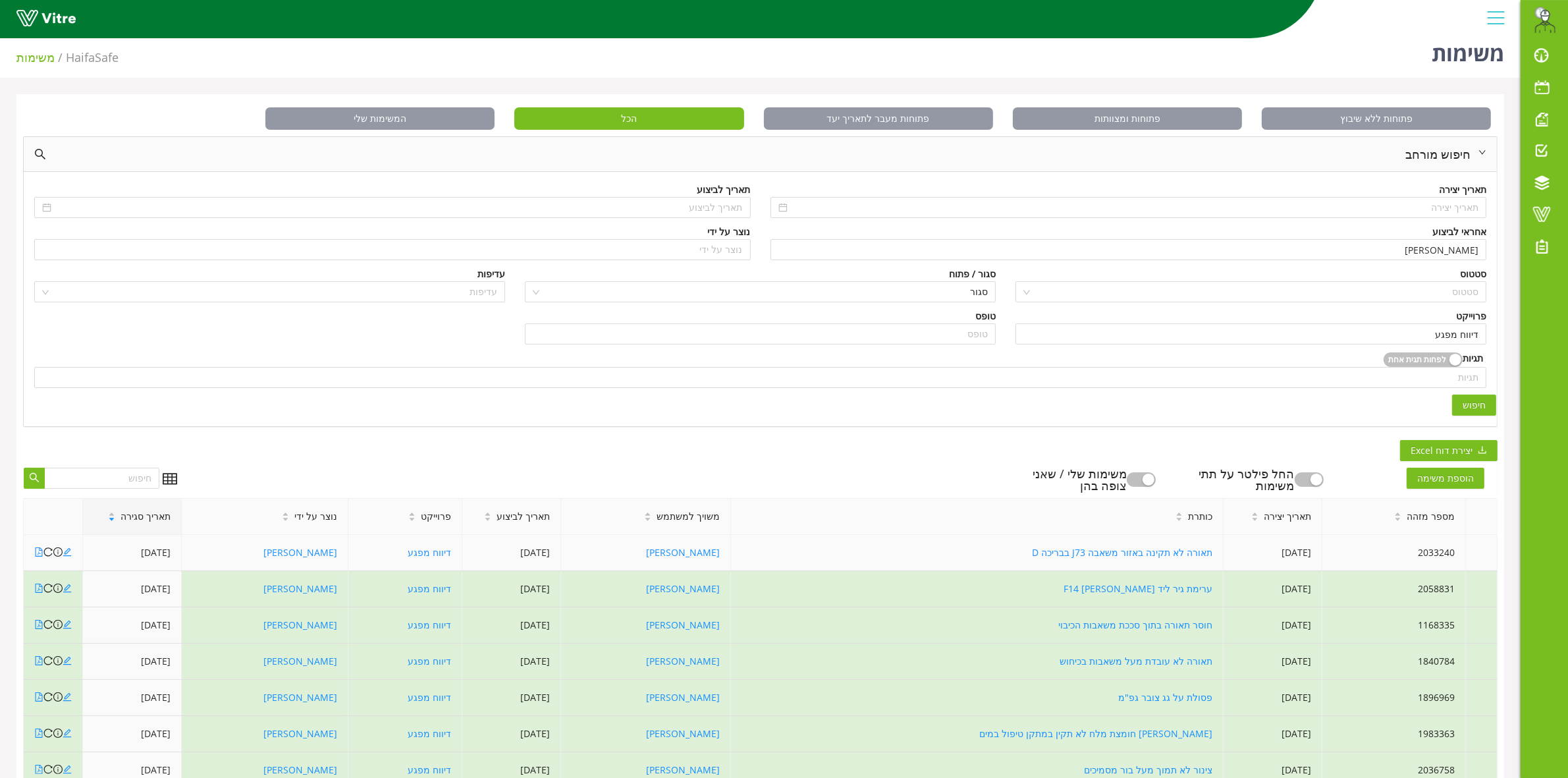
scroll to position [0, 0]
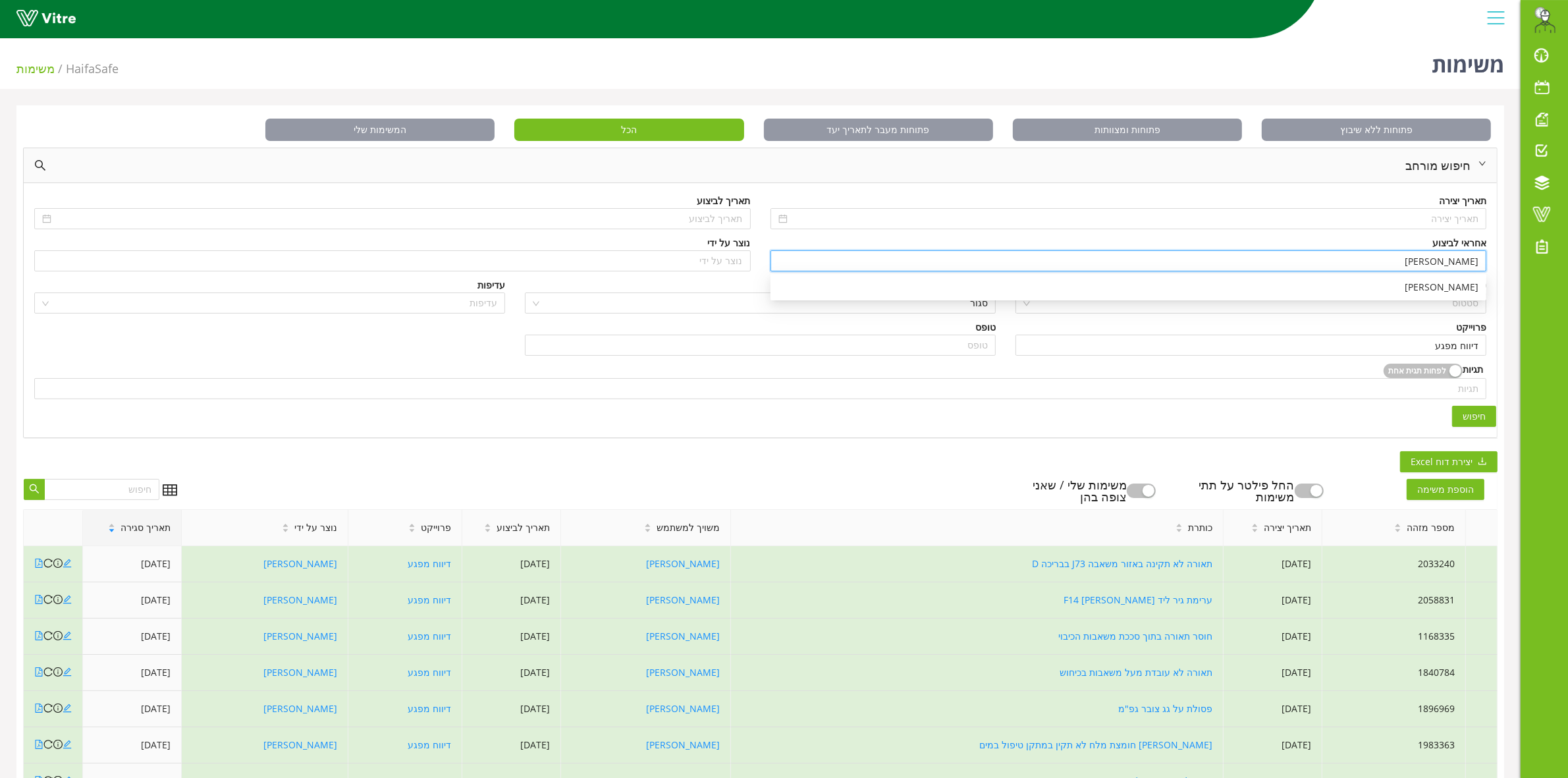
drag, startPoint x: 1437, startPoint y: 260, endPoint x: 1491, endPoint y: 260, distance: 54.0
click at [1491, 260] on div "אחראי לביצוע משה לוי" at bounding box center [1129, 256] width 736 height 42
click at [1089, 284] on div "אלכס יארמולינץ" at bounding box center [1128, 287] width 700 height 14
click at [1472, 413] on span "חיפוש" at bounding box center [1474, 416] width 23 height 14
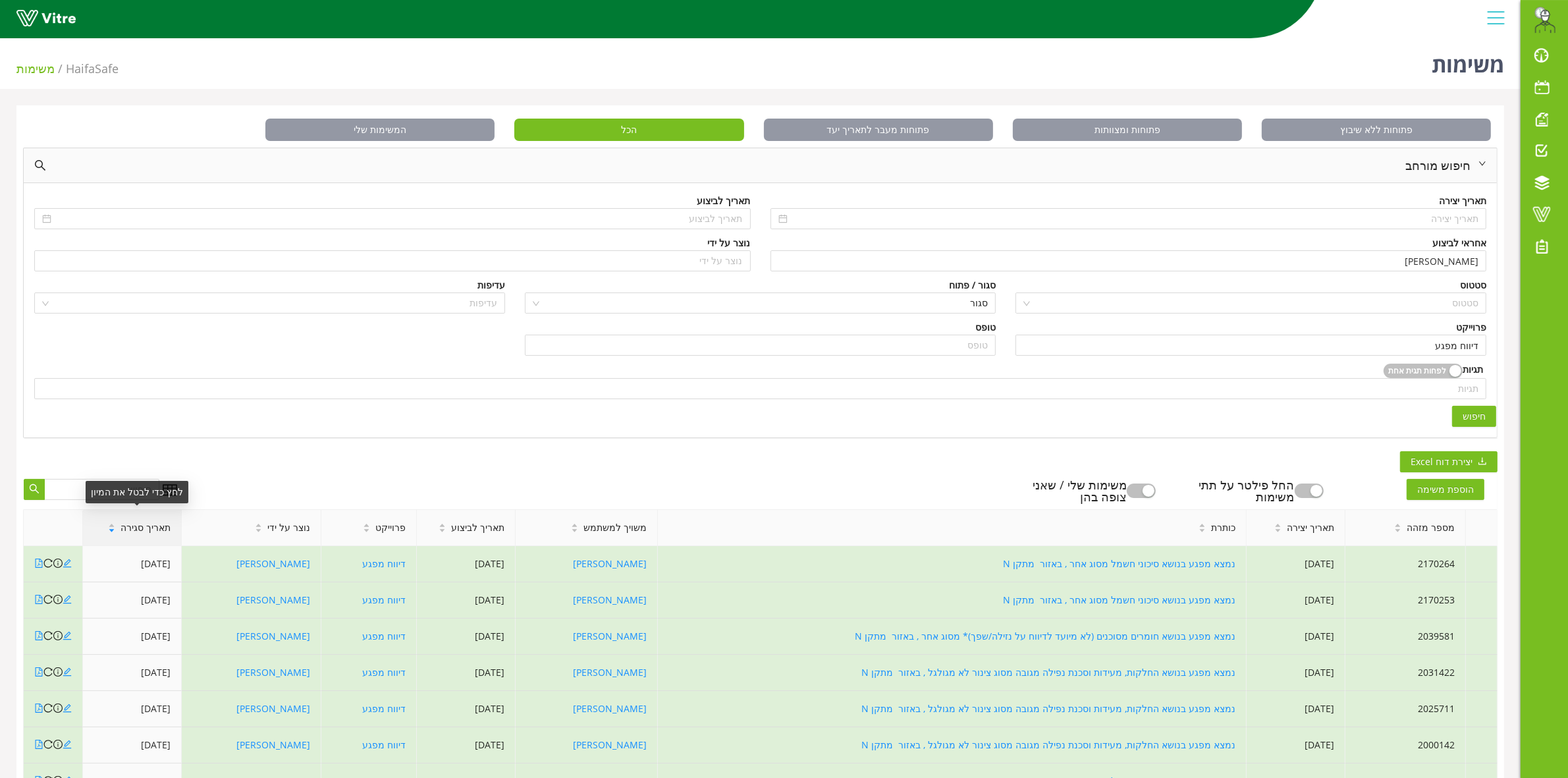
click at [152, 534] on span "תאריך סגירה" at bounding box center [145, 527] width 50 height 14
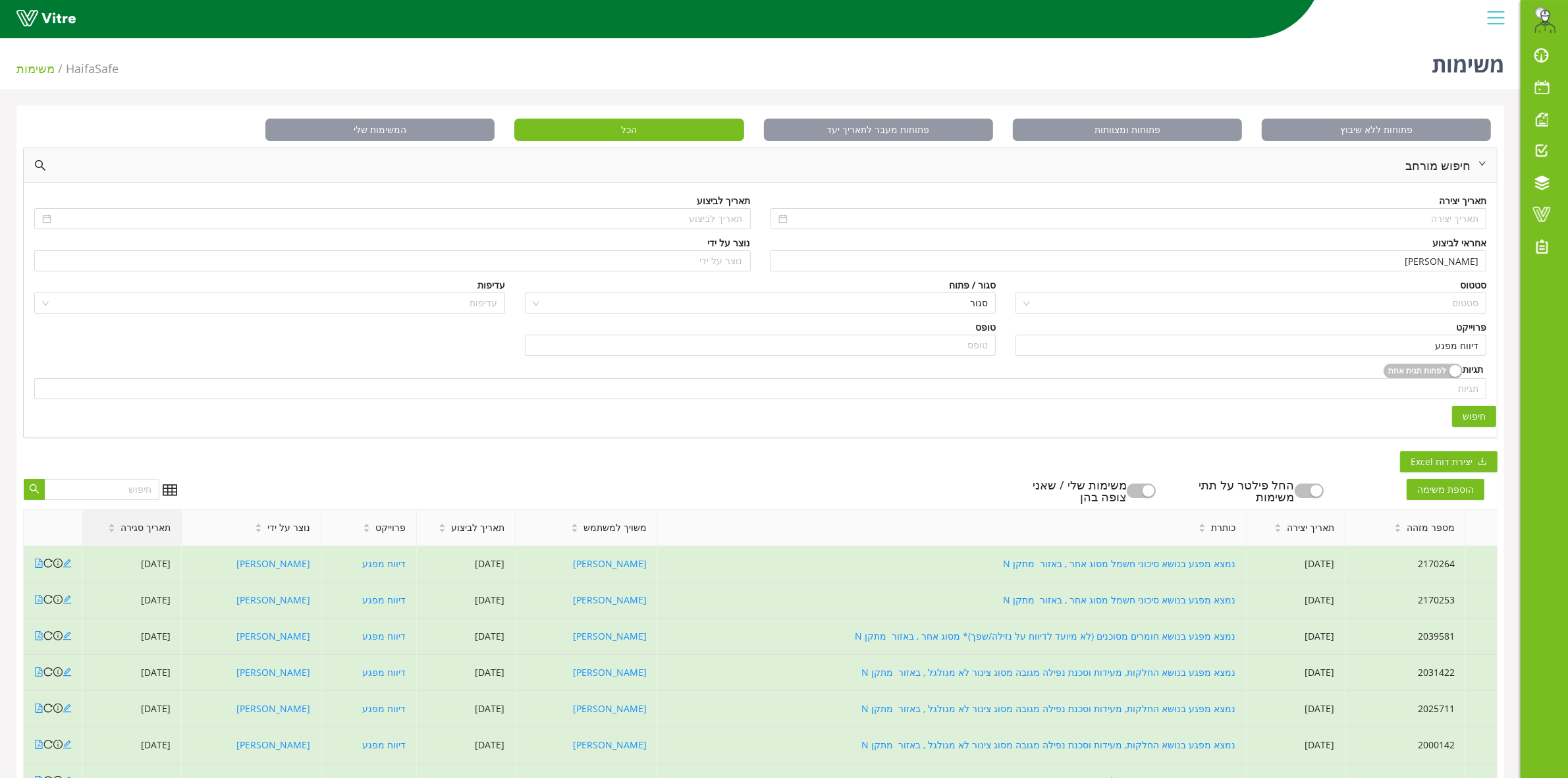
click at [152, 534] on span "תאריך סגירה" at bounding box center [145, 527] width 50 height 14
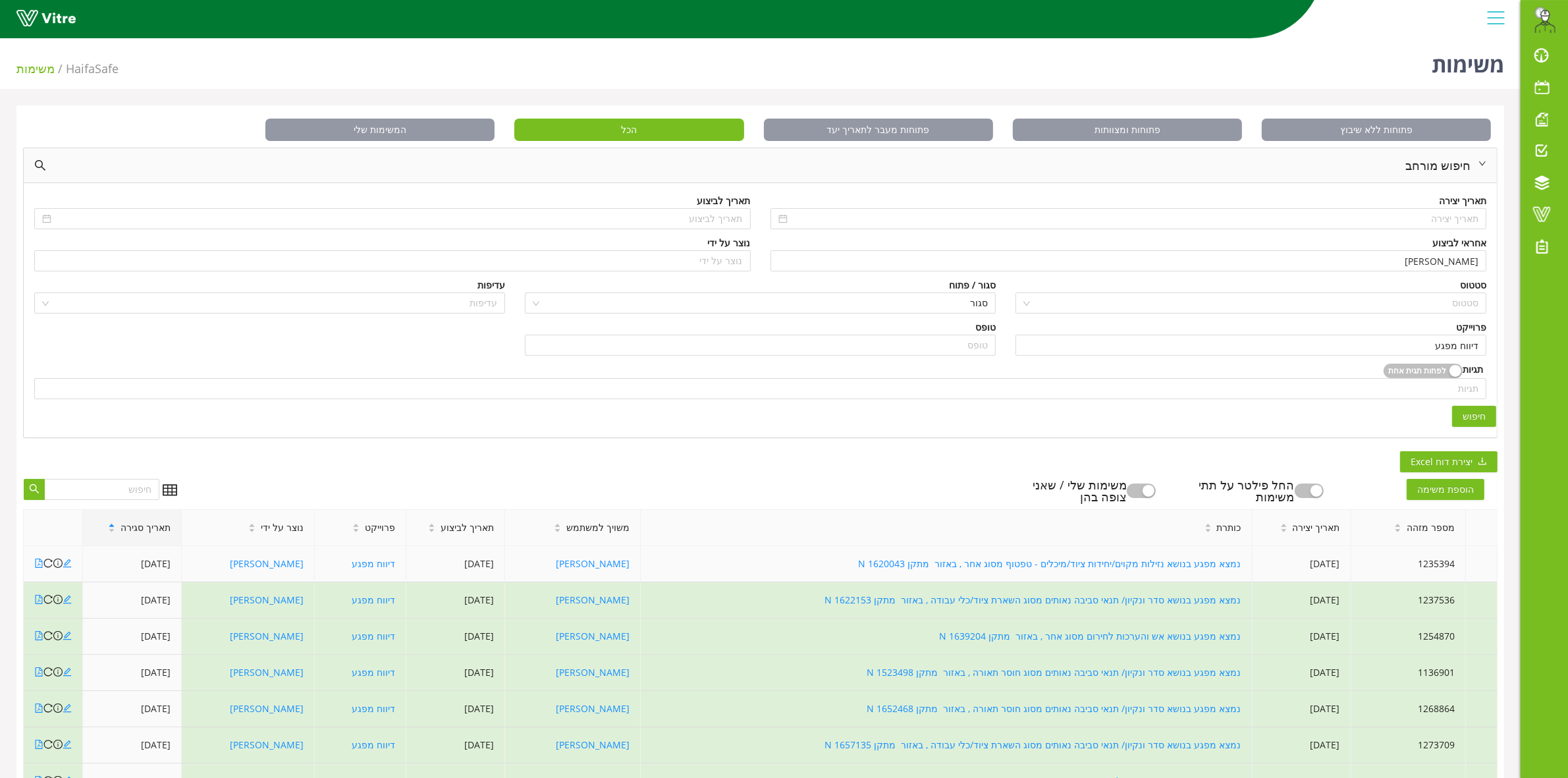
click at [152, 562] on td "15/05/2024" at bounding box center [133, 563] width 99 height 36
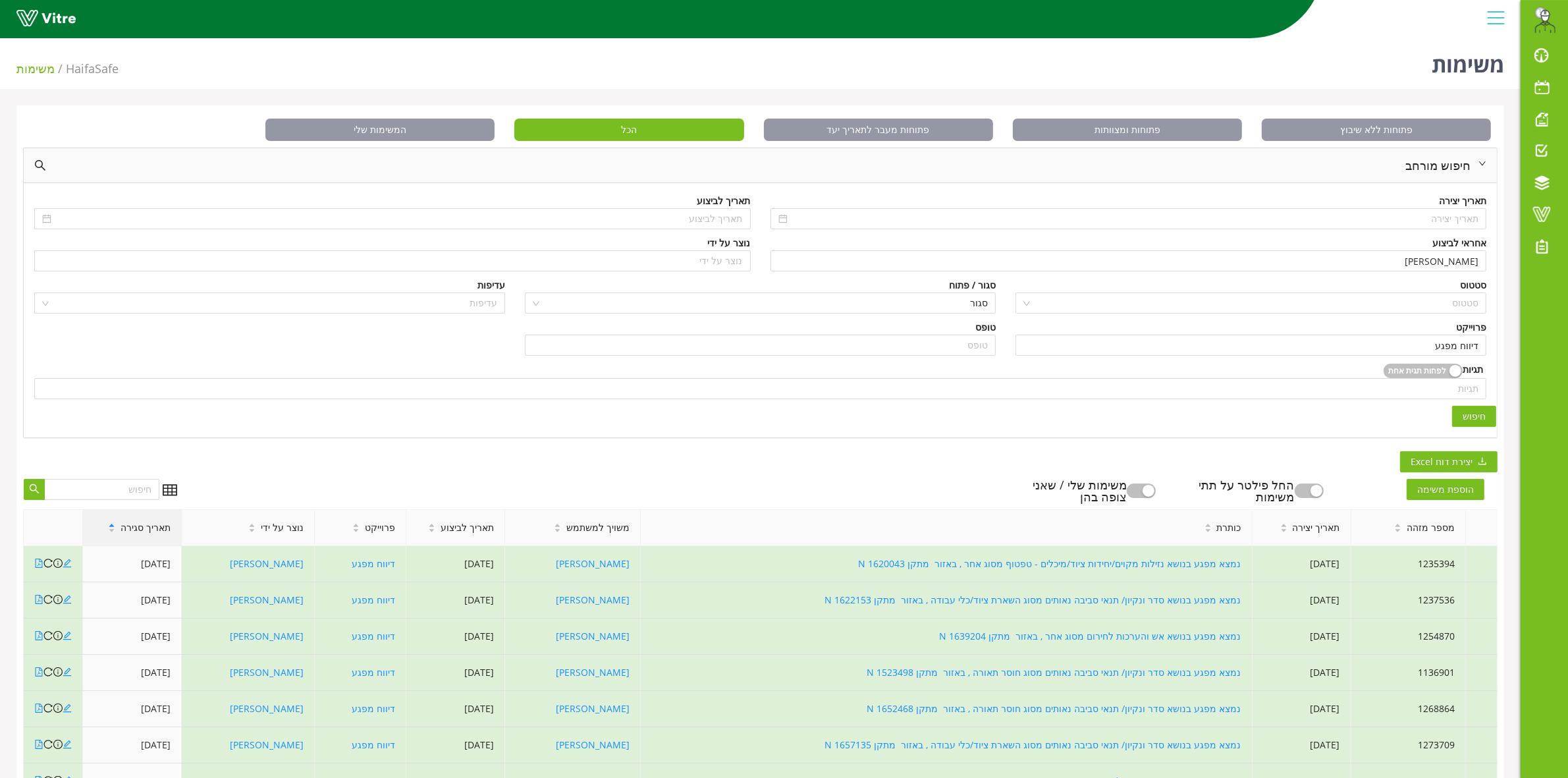
click at [159, 529] on span "תאריך סגירה" at bounding box center [145, 527] width 50 height 14
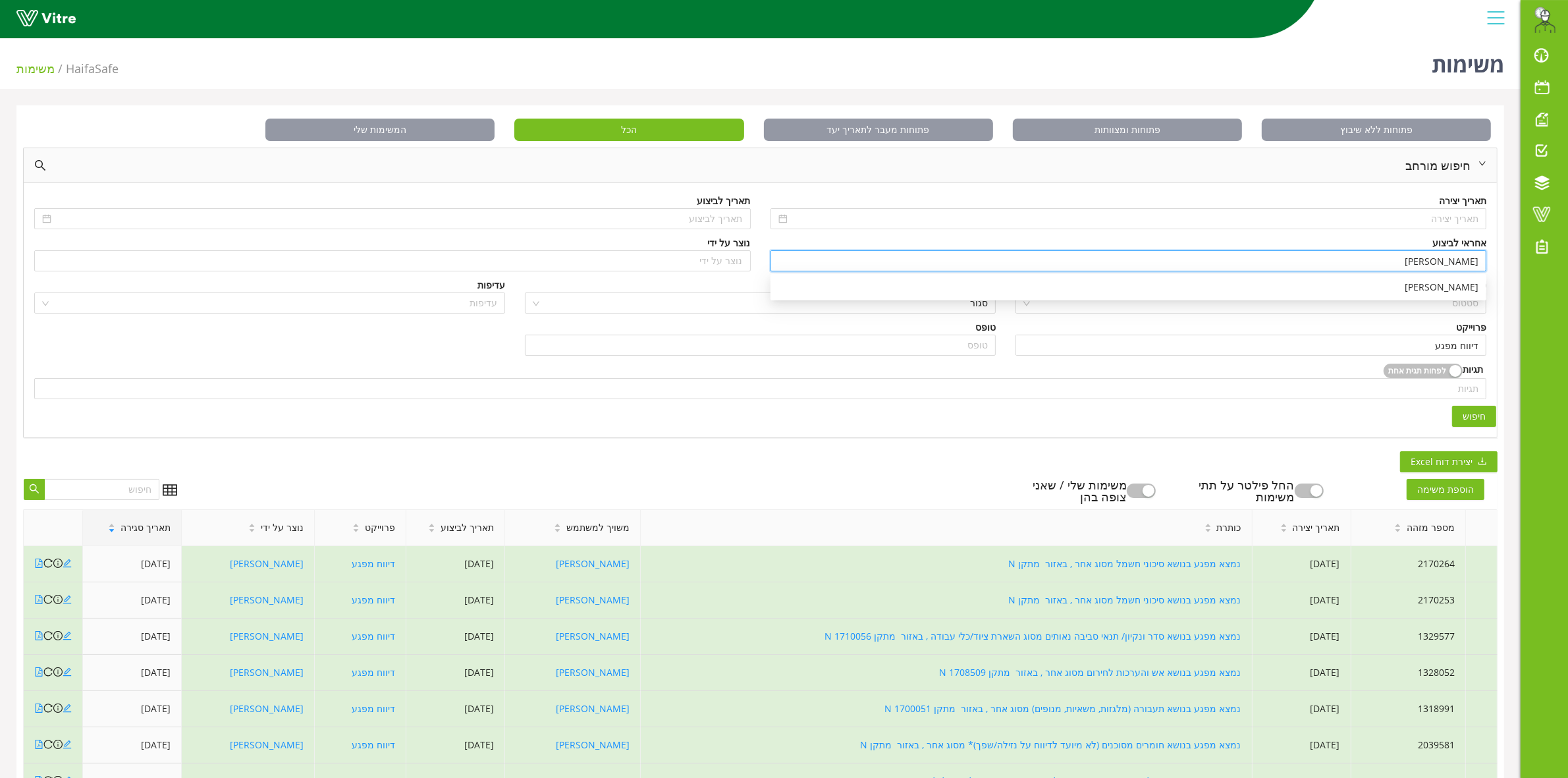
drag, startPoint x: 1413, startPoint y: 264, endPoint x: 1509, endPoint y: 256, distance: 96.3
click at [1509, 256] on div "פתוחות ללא שיבוץ פתוחות ומצוותות פתוחות מעבר לתאריך יעד הכל המשימות שלי חיפוש מ…" at bounding box center [760, 538] width 1520 height 864
drag, startPoint x: 1009, startPoint y: 284, endPoint x: 1072, endPoint y: 304, distance: 66.1
click at [1010, 288] on div "ספיר דנון" at bounding box center [1128, 287] width 700 height 14
click at [1487, 422] on button "חיפוש" at bounding box center [1474, 416] width 44 height 21
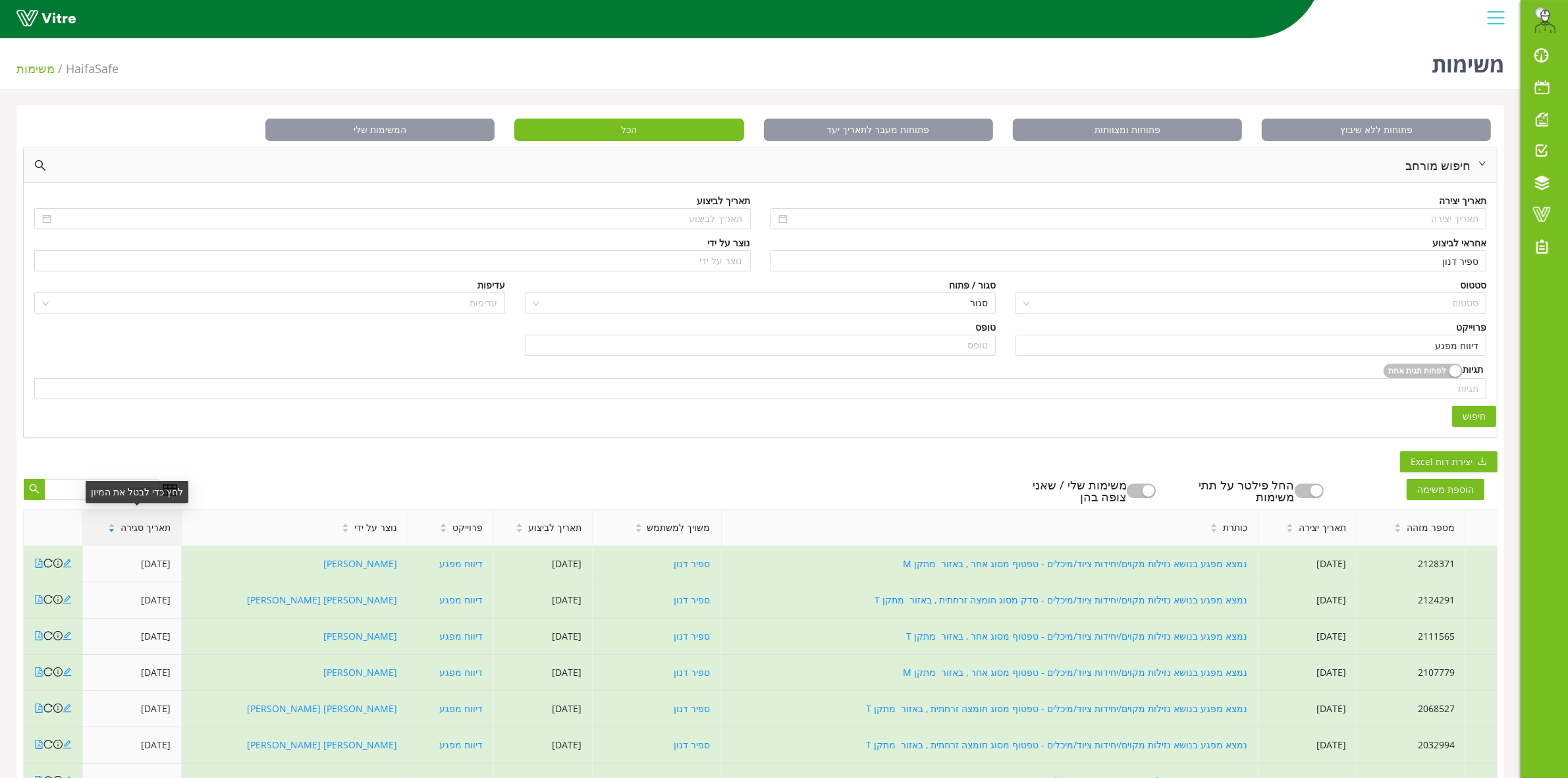
click at [133, 529] on span "תאריך סגירה" at bounding box center [145, 527] width 50 height 14
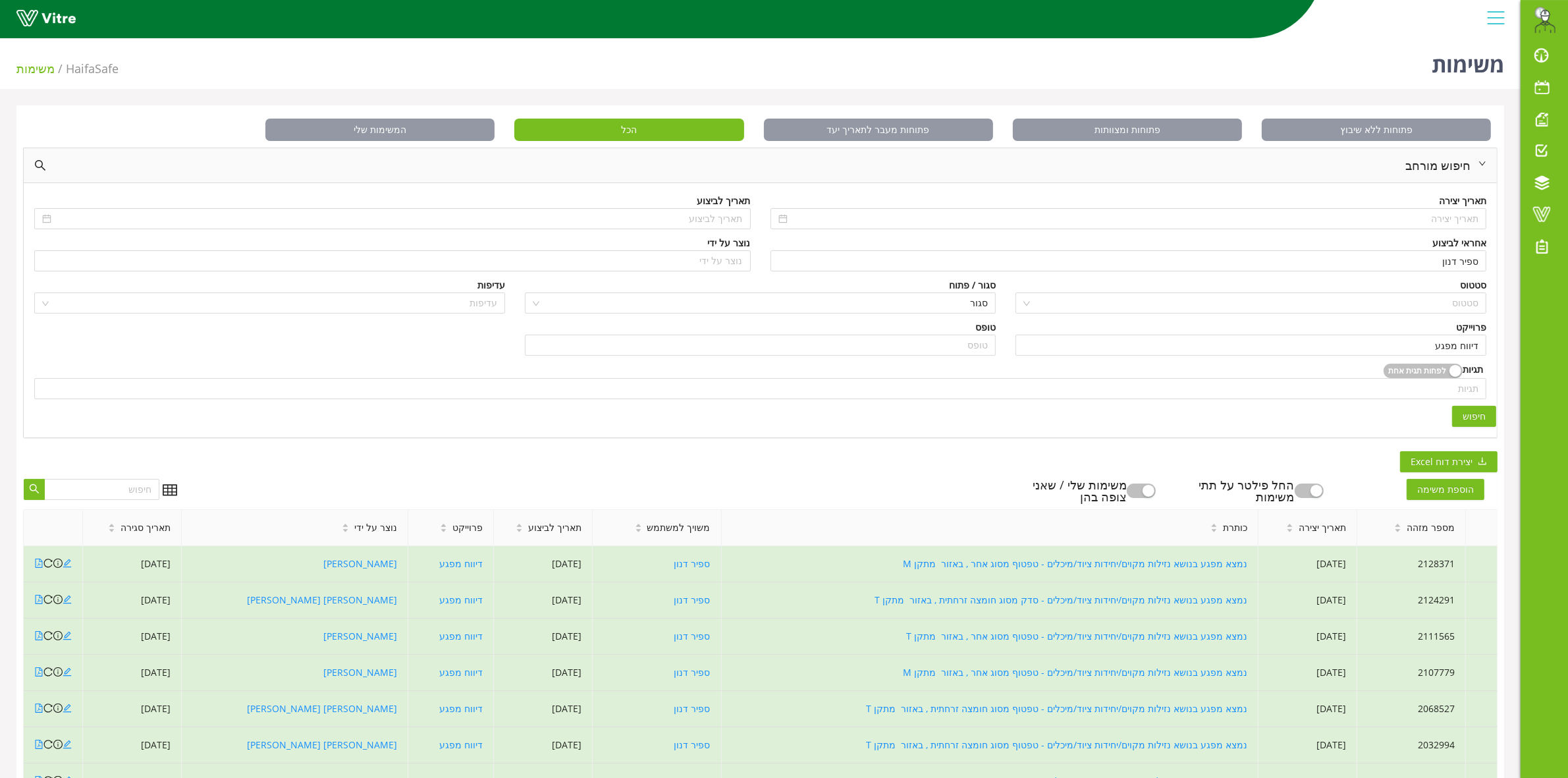
click at [133, 529] on span "תאריך סגירה" at bounding box center [145, 527] width 50 height 14
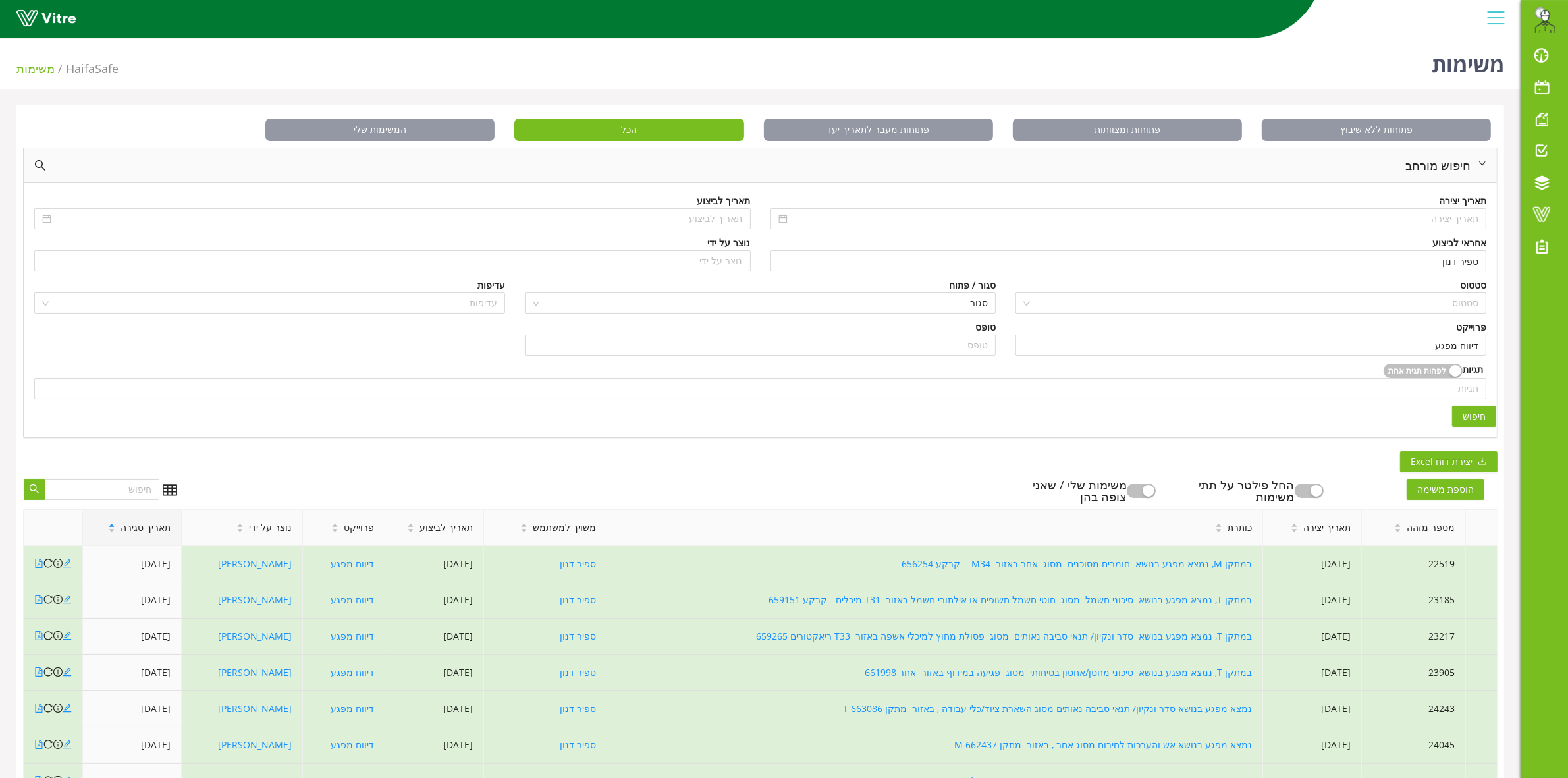
click at [133, 529] on span "תאריך סגירה" at bounding box center [145, 527] width 50 height 14
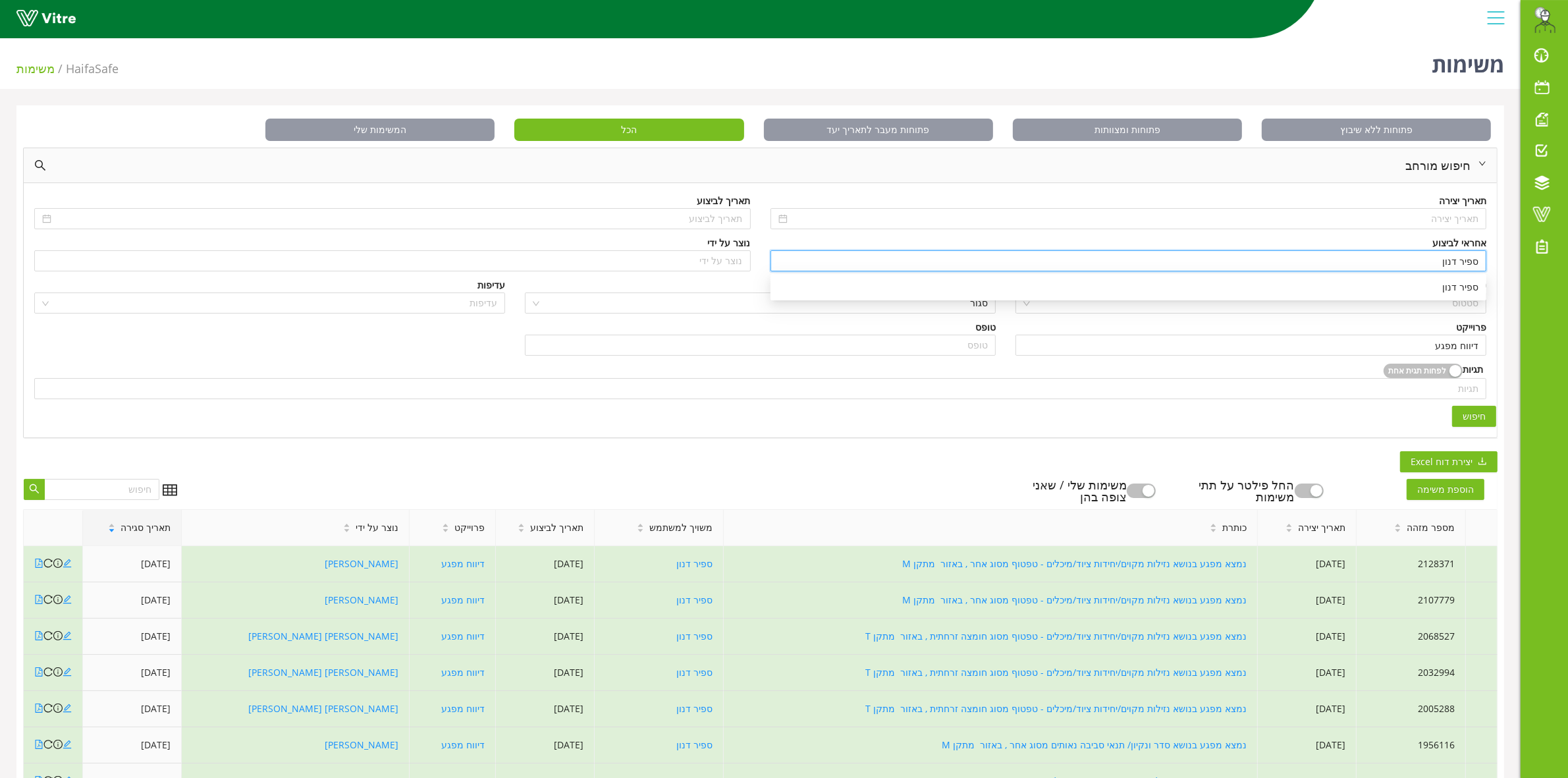
drag, startPoint x: 1391, startPoint y: 259, endPoint x: 1495, endPoint y: 253, distance: 104.2
click at [1495, 253] on div "אחראי לביצוע ספיר דנון" at bounding box center [1129, 256] width 736 height 42
click at [1424, 297] on div "אלכסנד שבצ'נקו" at bounding box center [1128, 287] width 716 height 21
click at [1463, 410] on button "חיפוש" at bounding box center [1474, 416] width 44 height 21
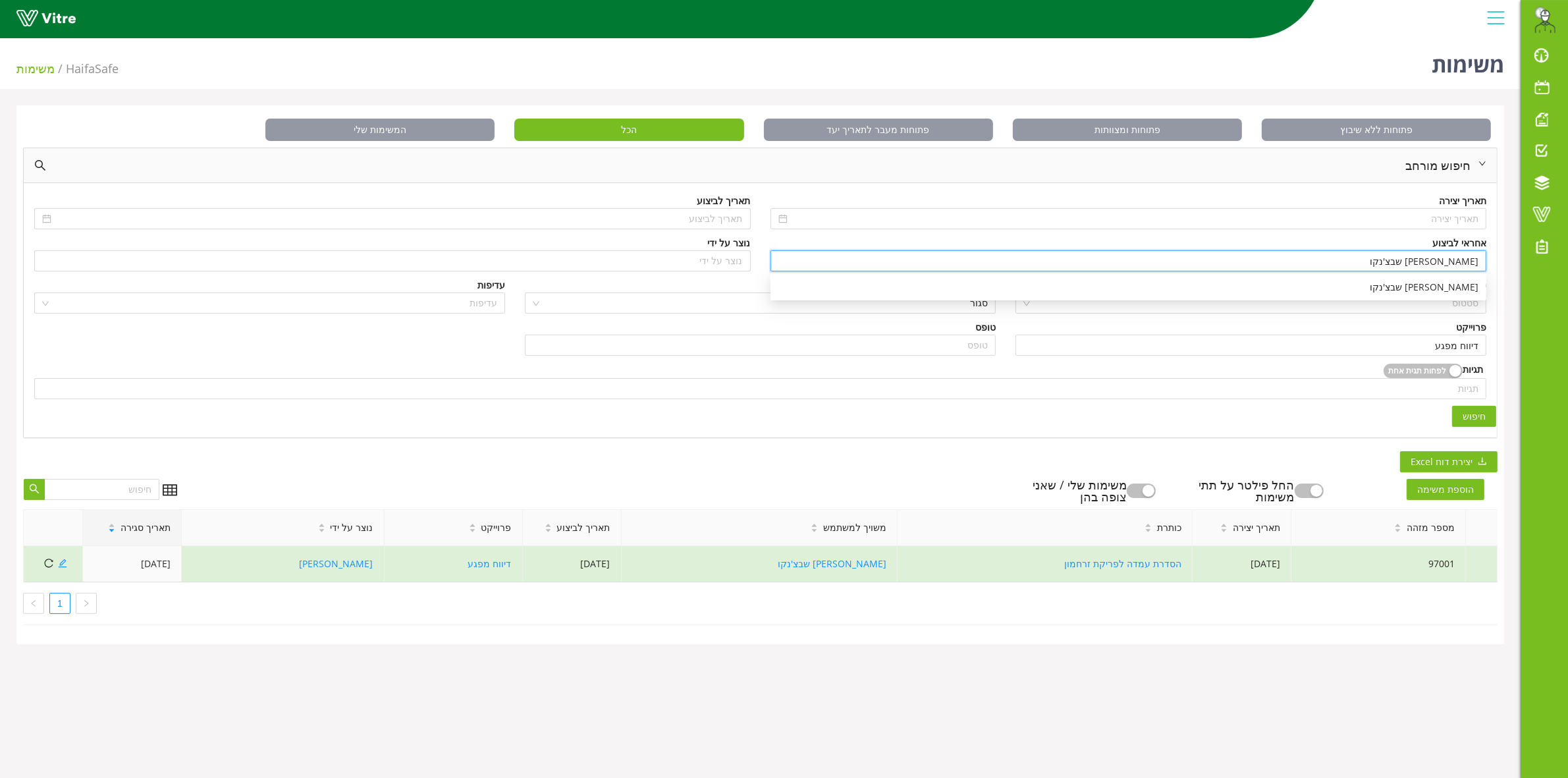
drag, startPoint x: 1413, startPoint y: 265, endPoint x: 1581, endPoint y: 240, distance: 169.8
click at [1567, 240] on html "Eran.Azran@haifa-group.com התראות והודעות לוח בקרה לוח שנה מענה על טופס משימות …" at bounding box center [784, 389] width 1568 height 778
click at [1433, 288] on div "מריה גוצ'נקו" at bounding box center [1128, 287] width 700 height 14
type input "מריה גוצ'נקו"
click at [1475, 422] on span "חיפוש" at bounding box center [1474, 416] width 23 height 14
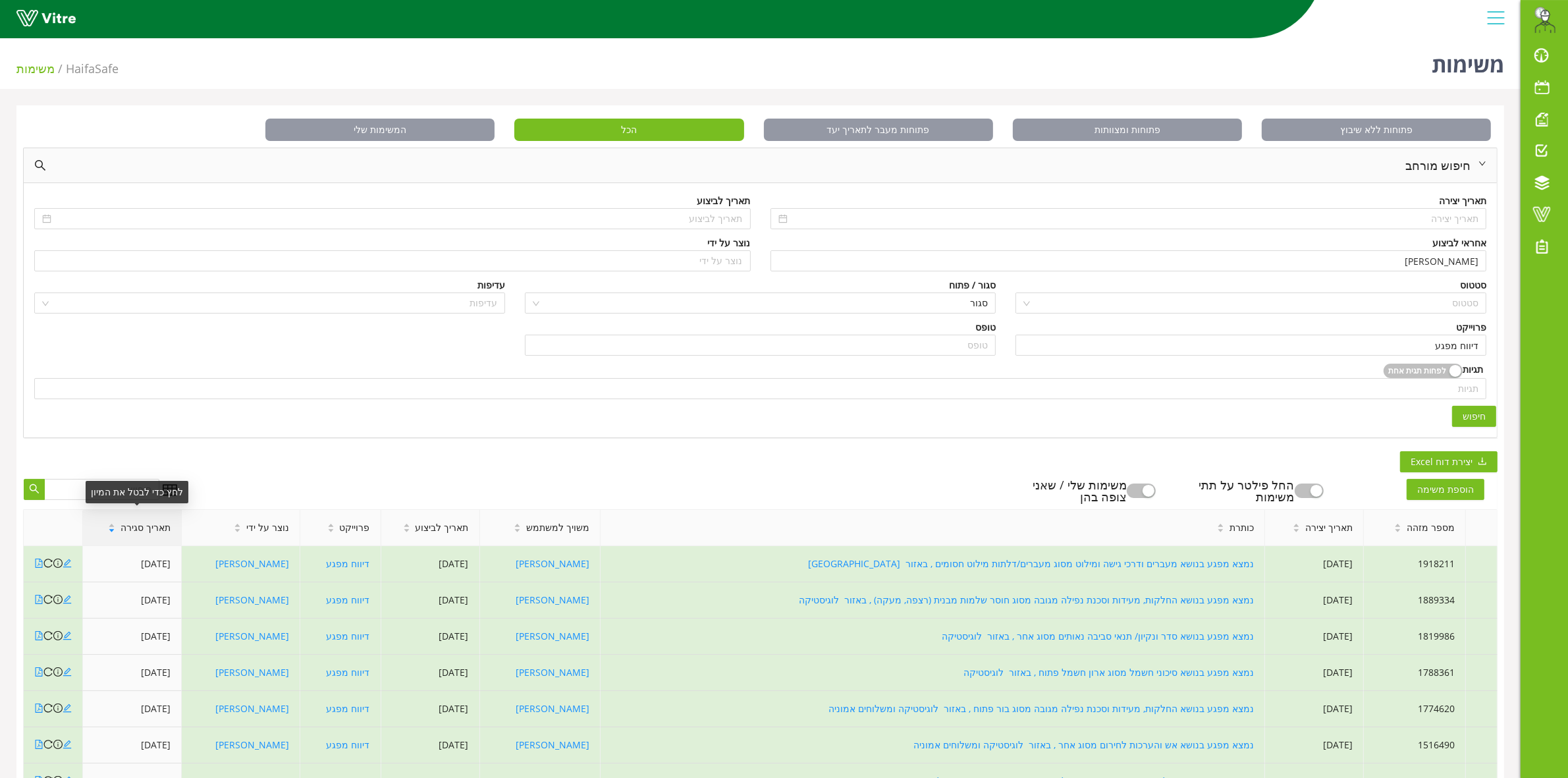
click at [155, 530] on span "תאריך סגירה" at bounding box center [145, 527] width 50 height 14
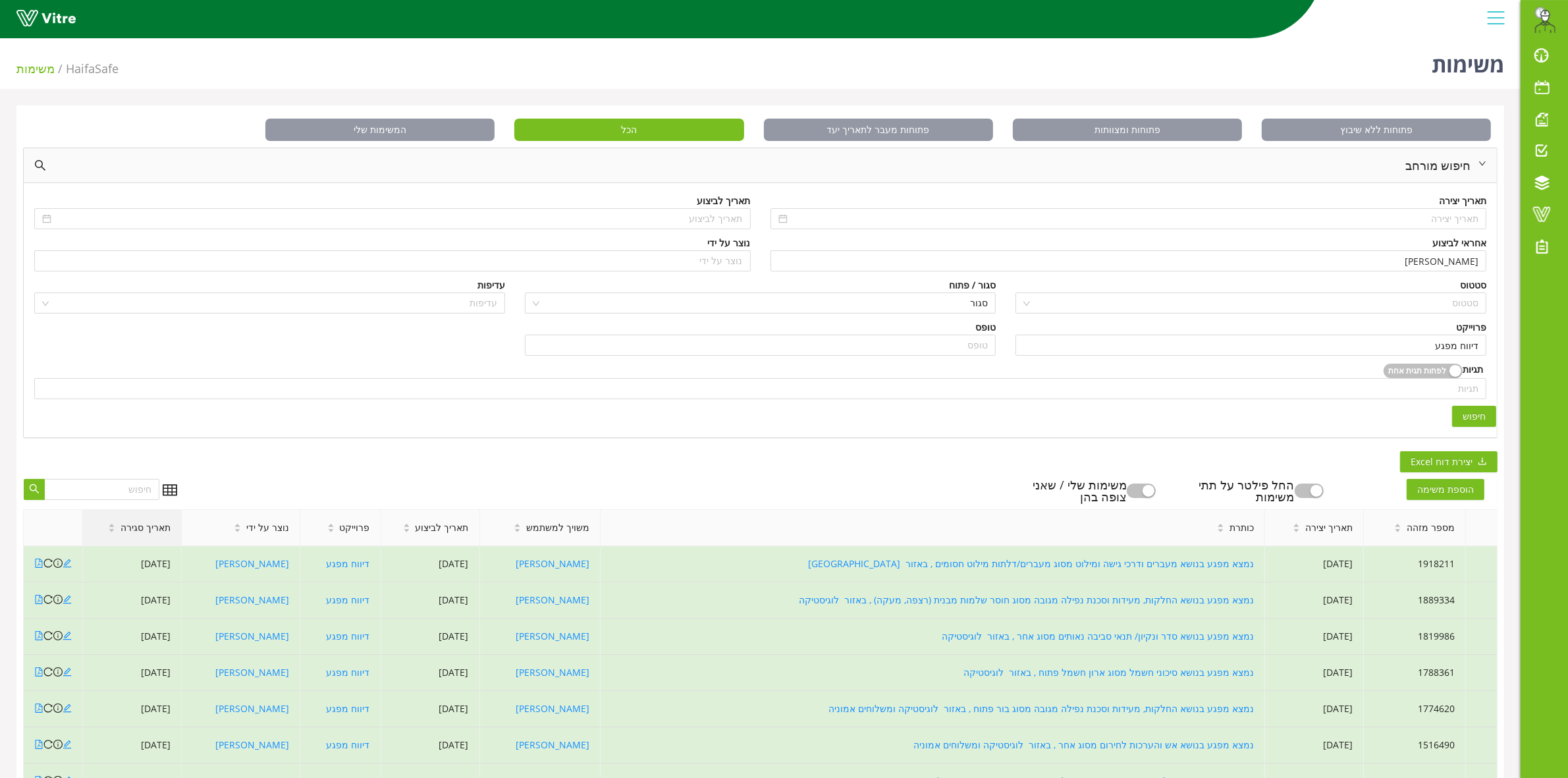
click at [160, 540] on div "תאריך סגירה" at bounding box center [139, 527] width 84 height 36
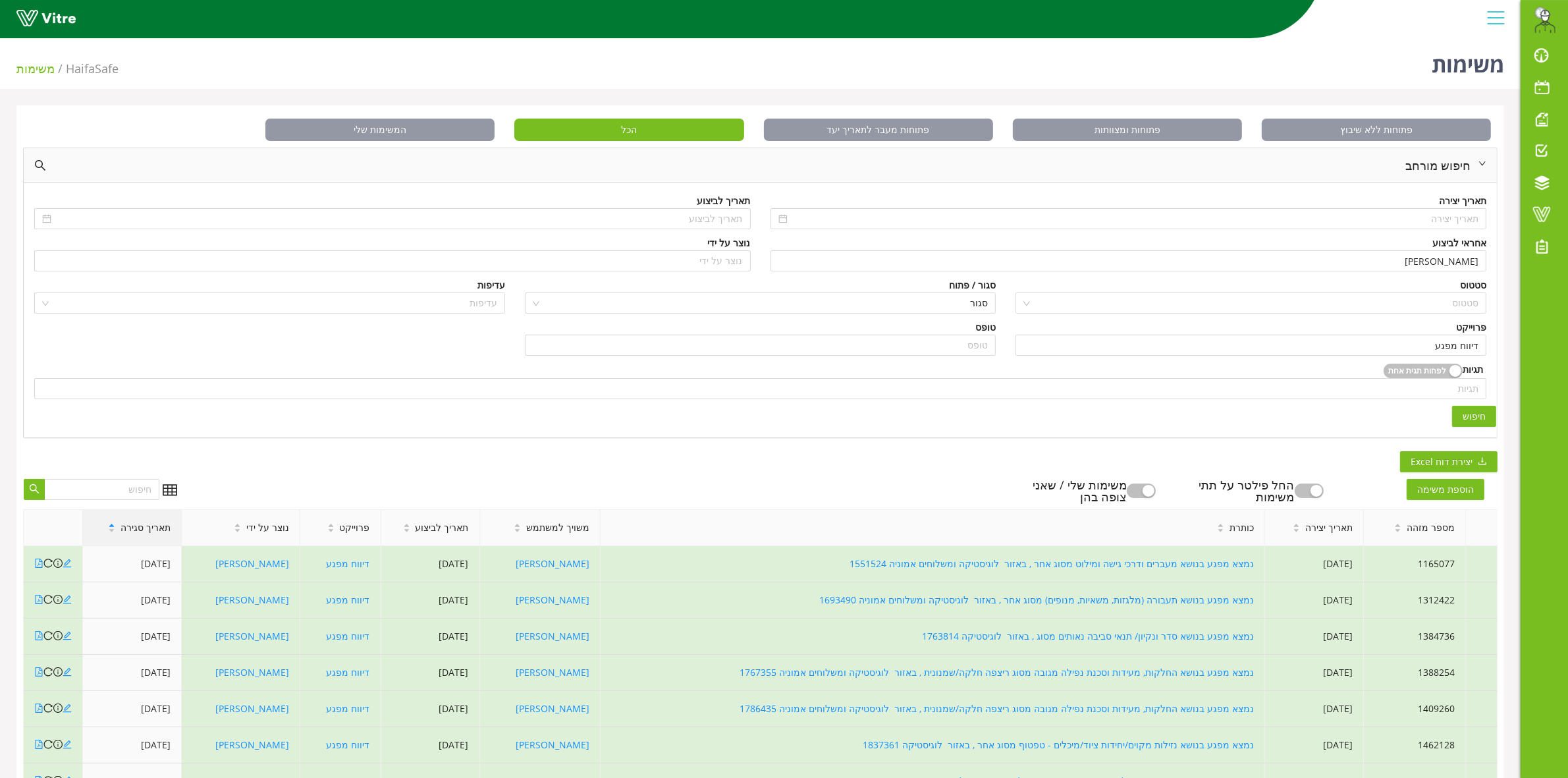
click at [163, 537] on div "תאריך סגירה" at bounding box center [139, 527] width 84 height 36
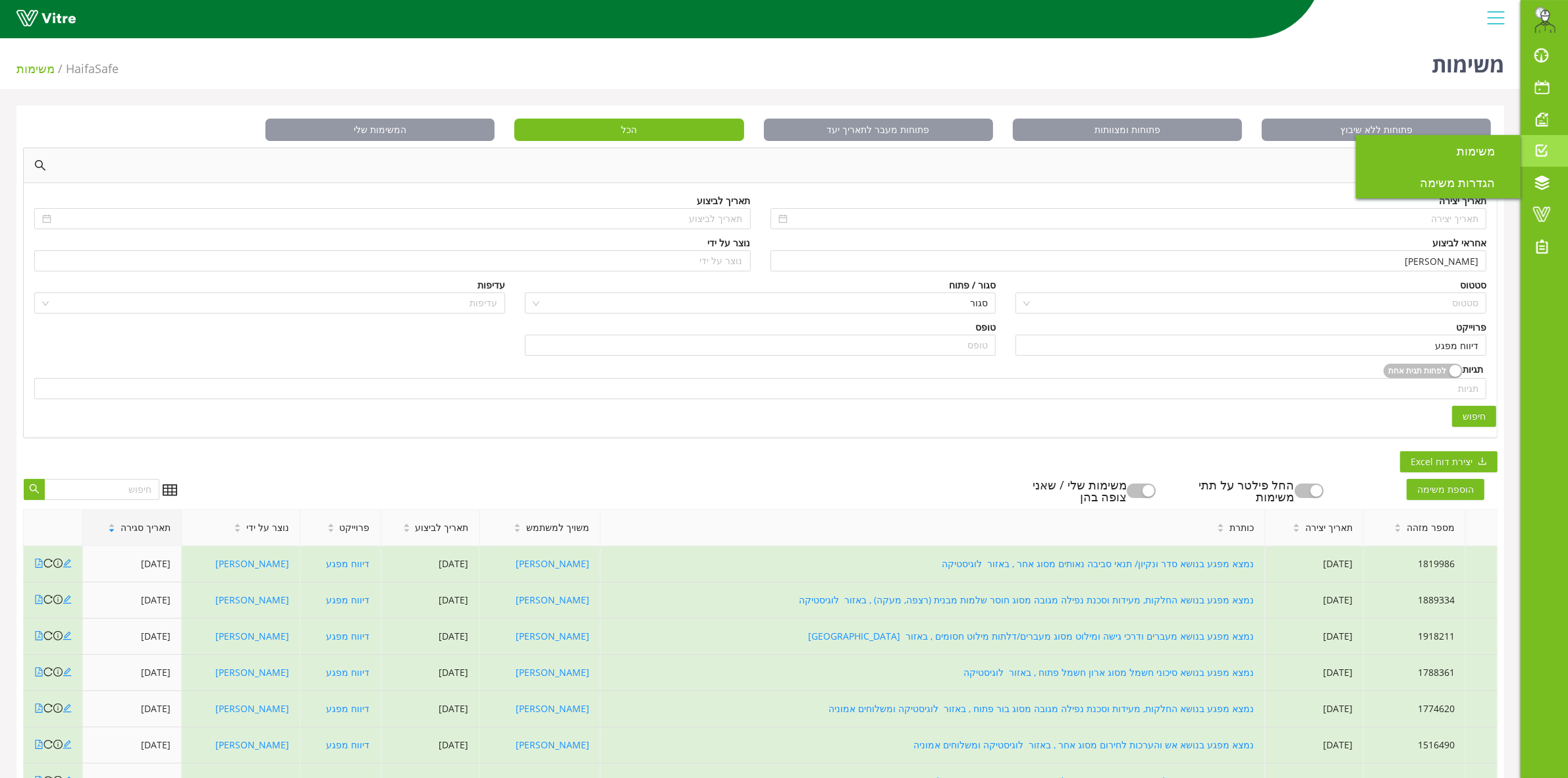
click at [1558, 148] on span at bounding box center [1541, 151] width 33 height 16
click at [1494, 149] on span "משימות" at bounding box center [1483, 151] width 54 height 16
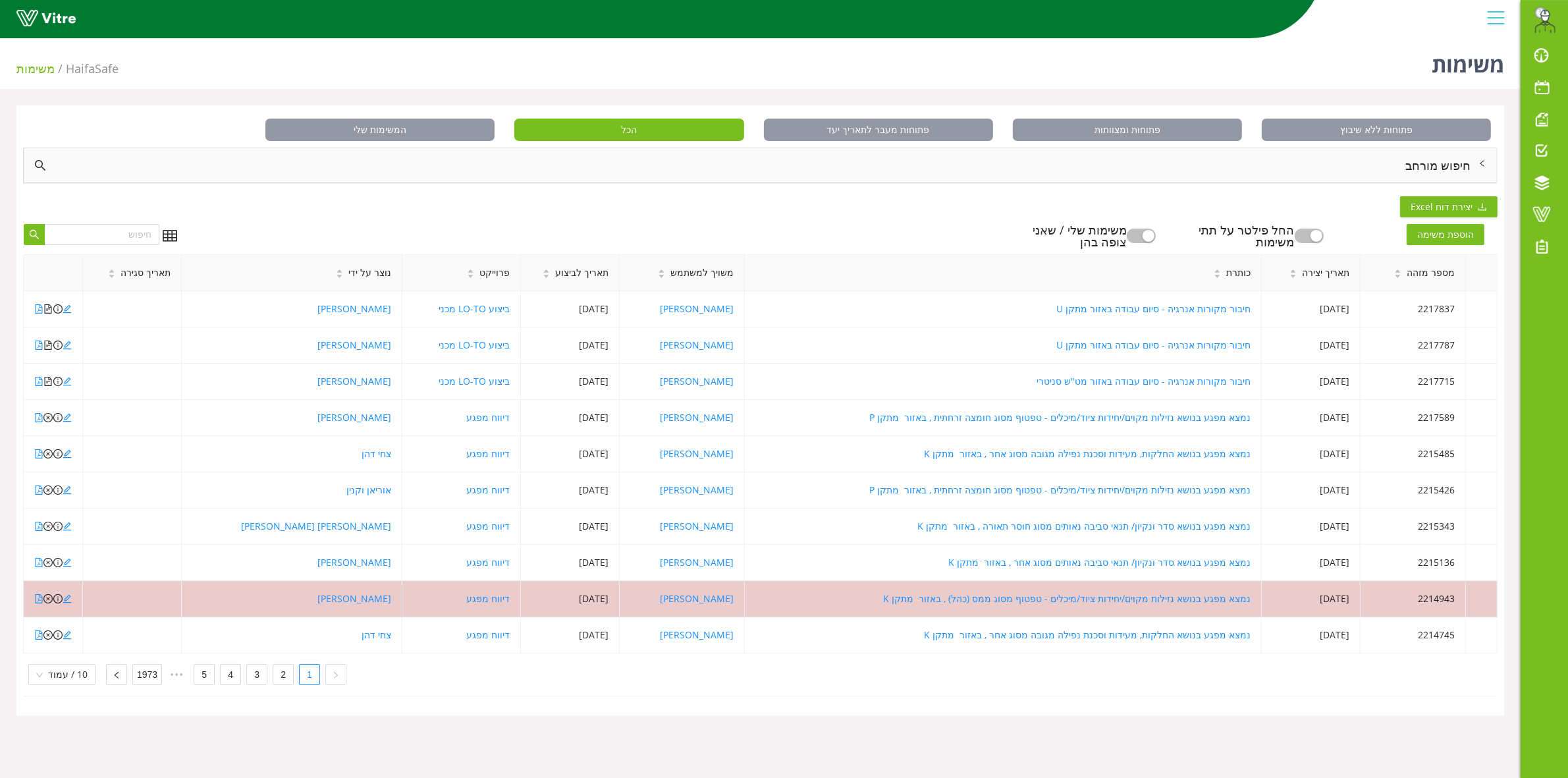
click at [1387, 173] on div "חיפוש מורחב" at bounding box center [760, 165] width 1473 height 34
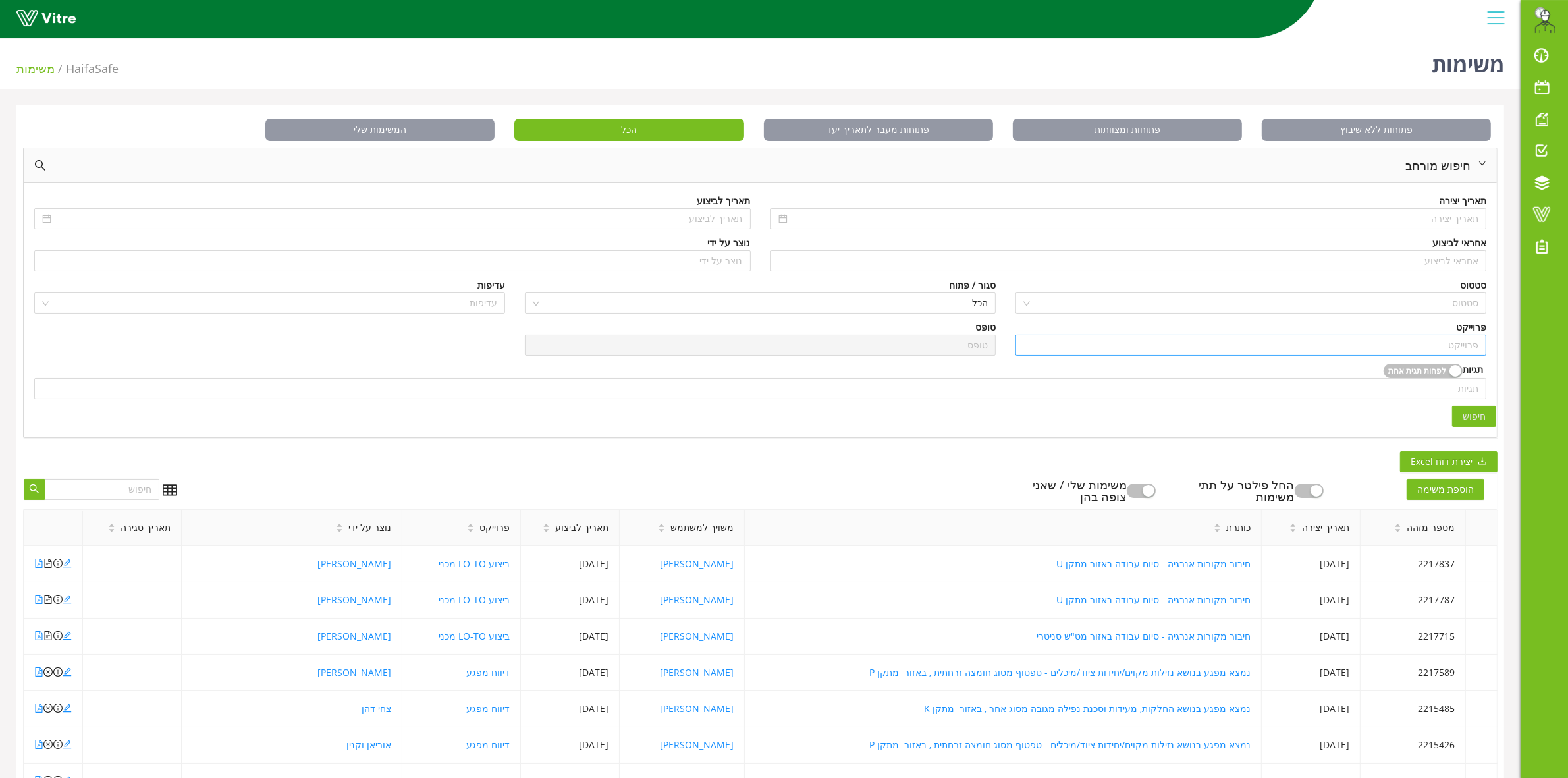
click at [1407, 341] on input "search" at bounding box center [1251, 345] width 455 height 20
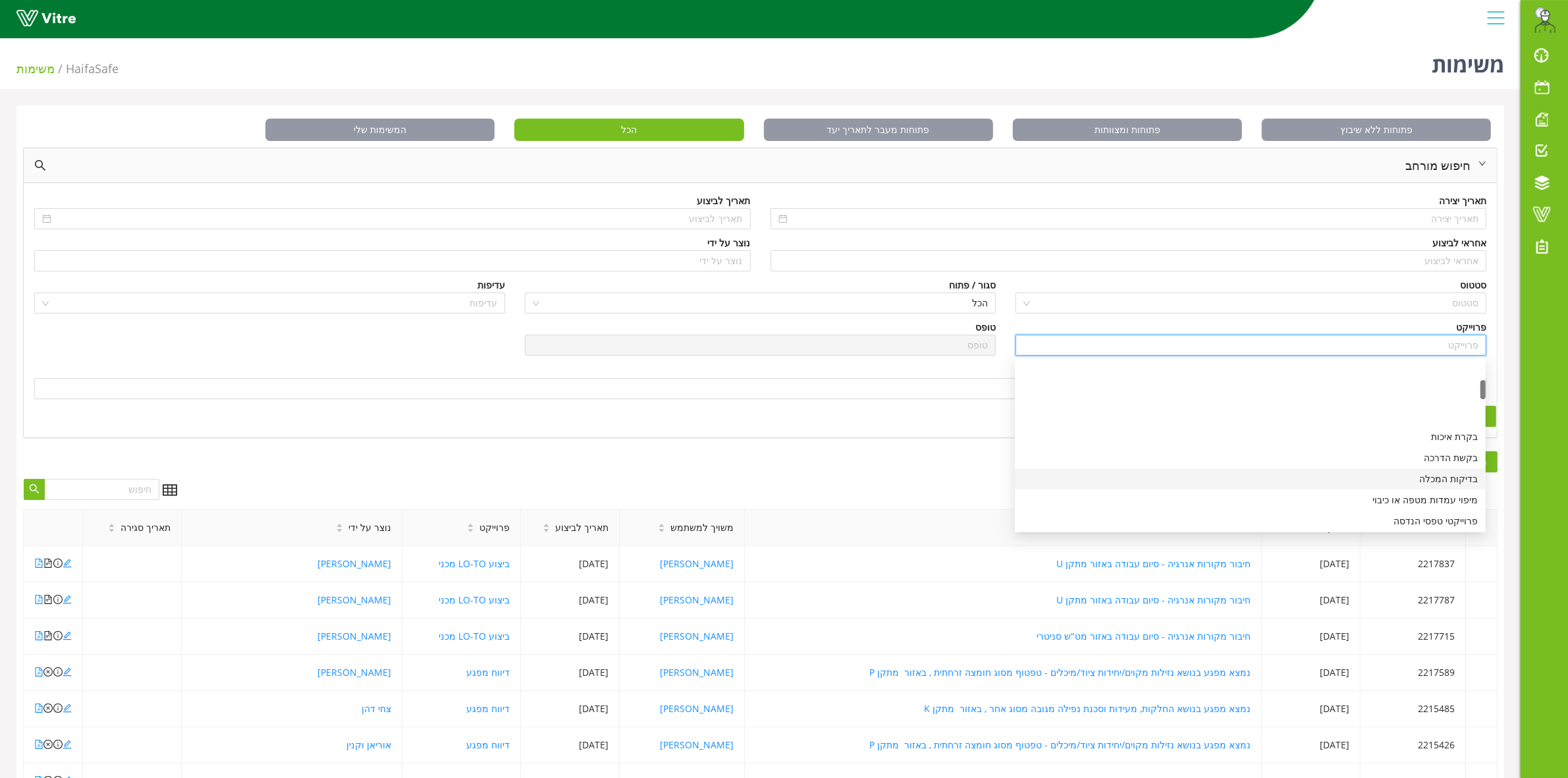
scroll to position [247, 0]
click at [1424, 422] on div "ביצוע LO-TO מכני" at bounding box center [1250, 419] width 455 height 14
type input "ביצוע LO-TO מכני"
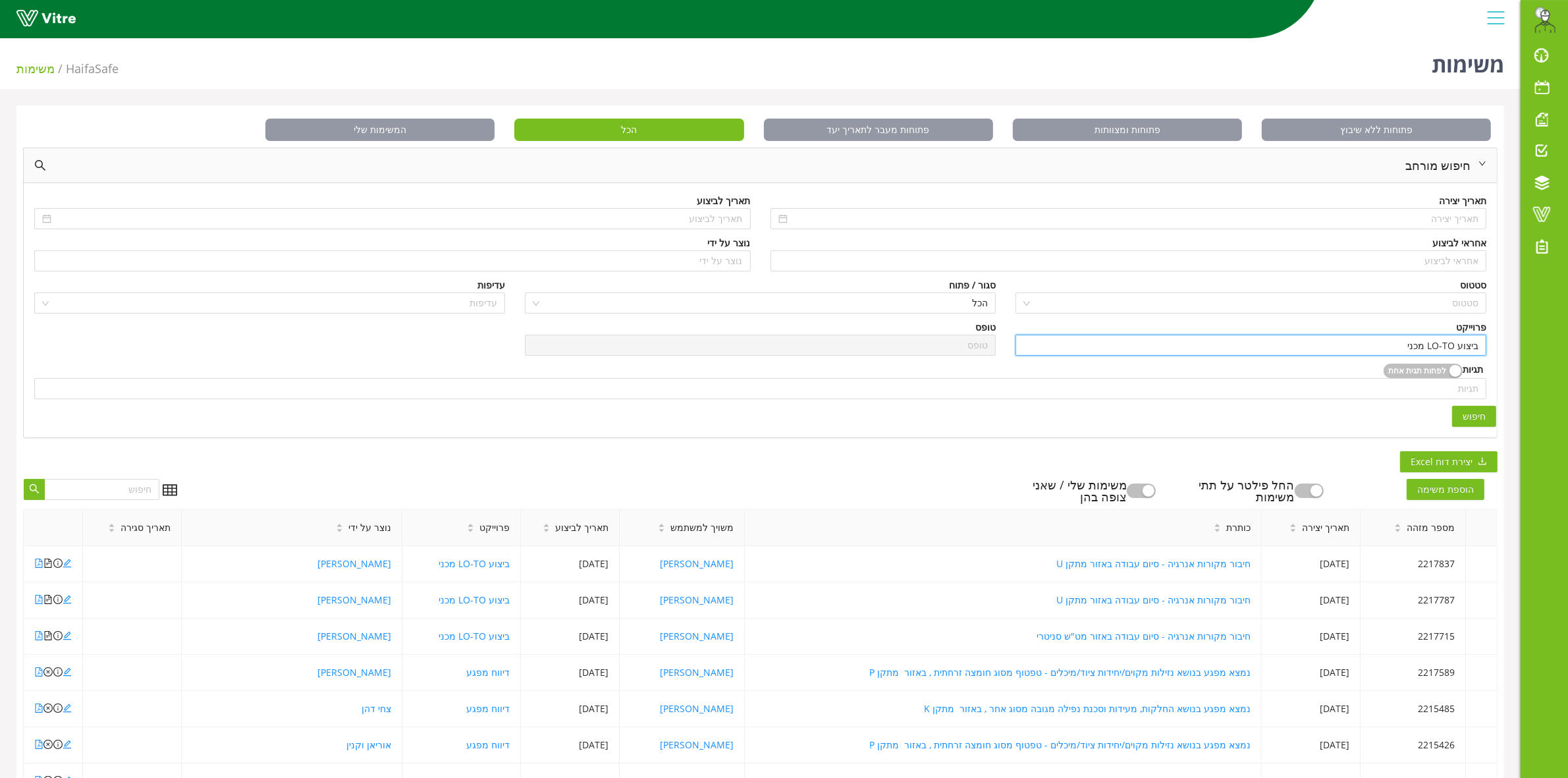
scroll to position [0, 0]
click at [1490, 411] on button "חיפוש" at bounding box center [1474, 416] width 44 height 21
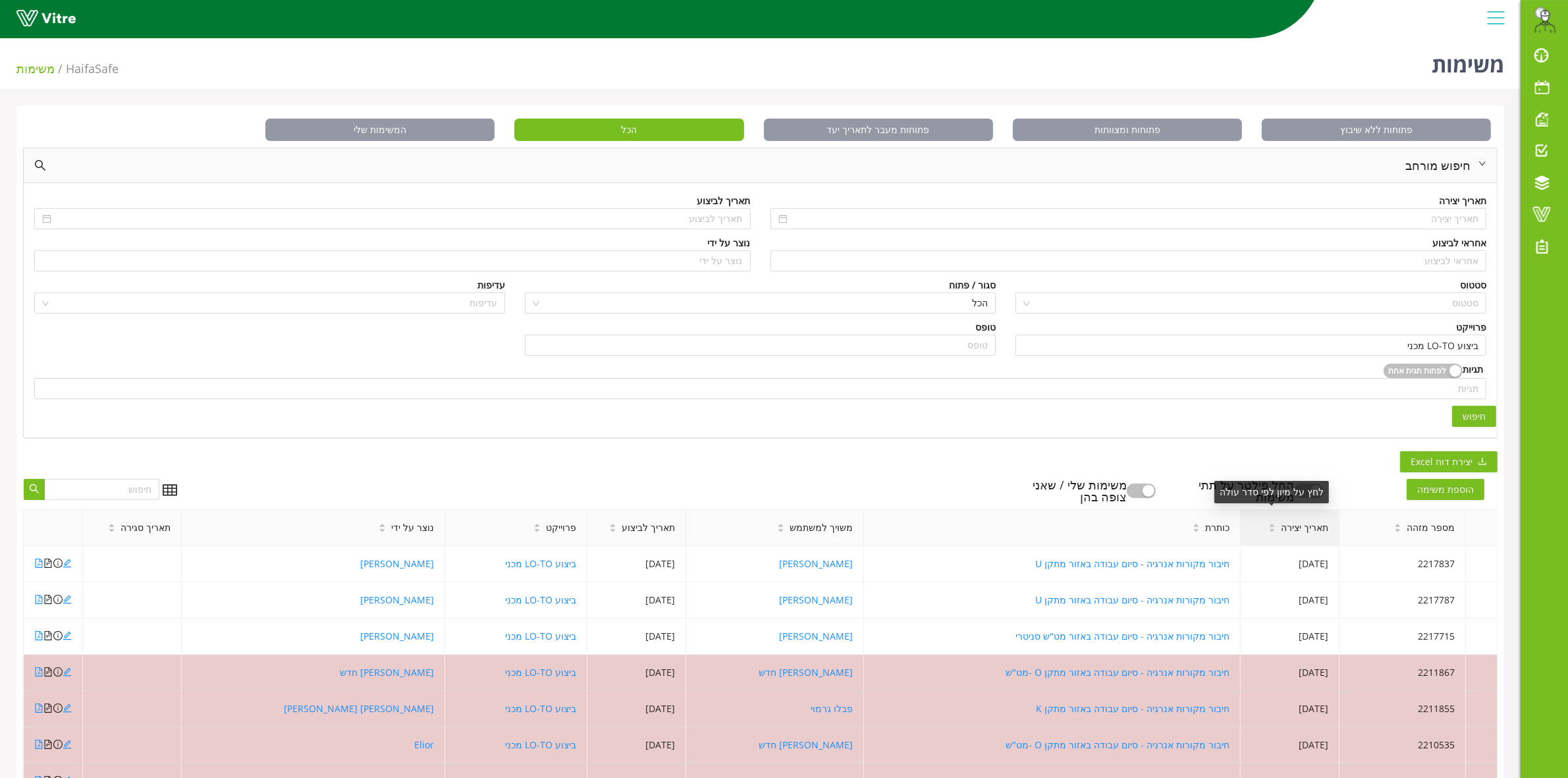
click at [1280, 525] on span "תאריך יצירה" at bounding box center [1304, 527] width 47 height 14
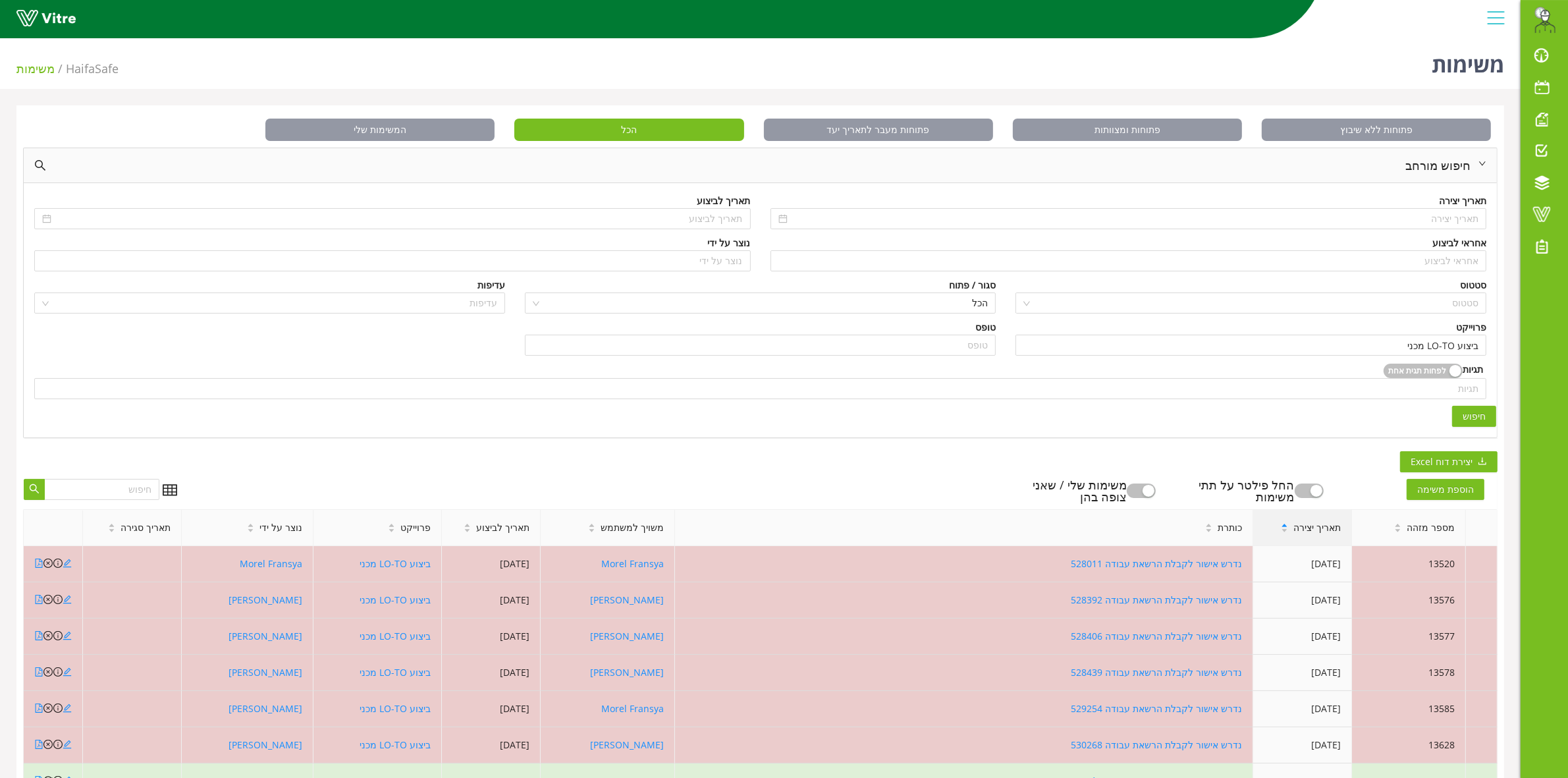
click at [1265, 525] on div "תאריך יצירה" at bounding box center [1302, 527] width 98 height 36
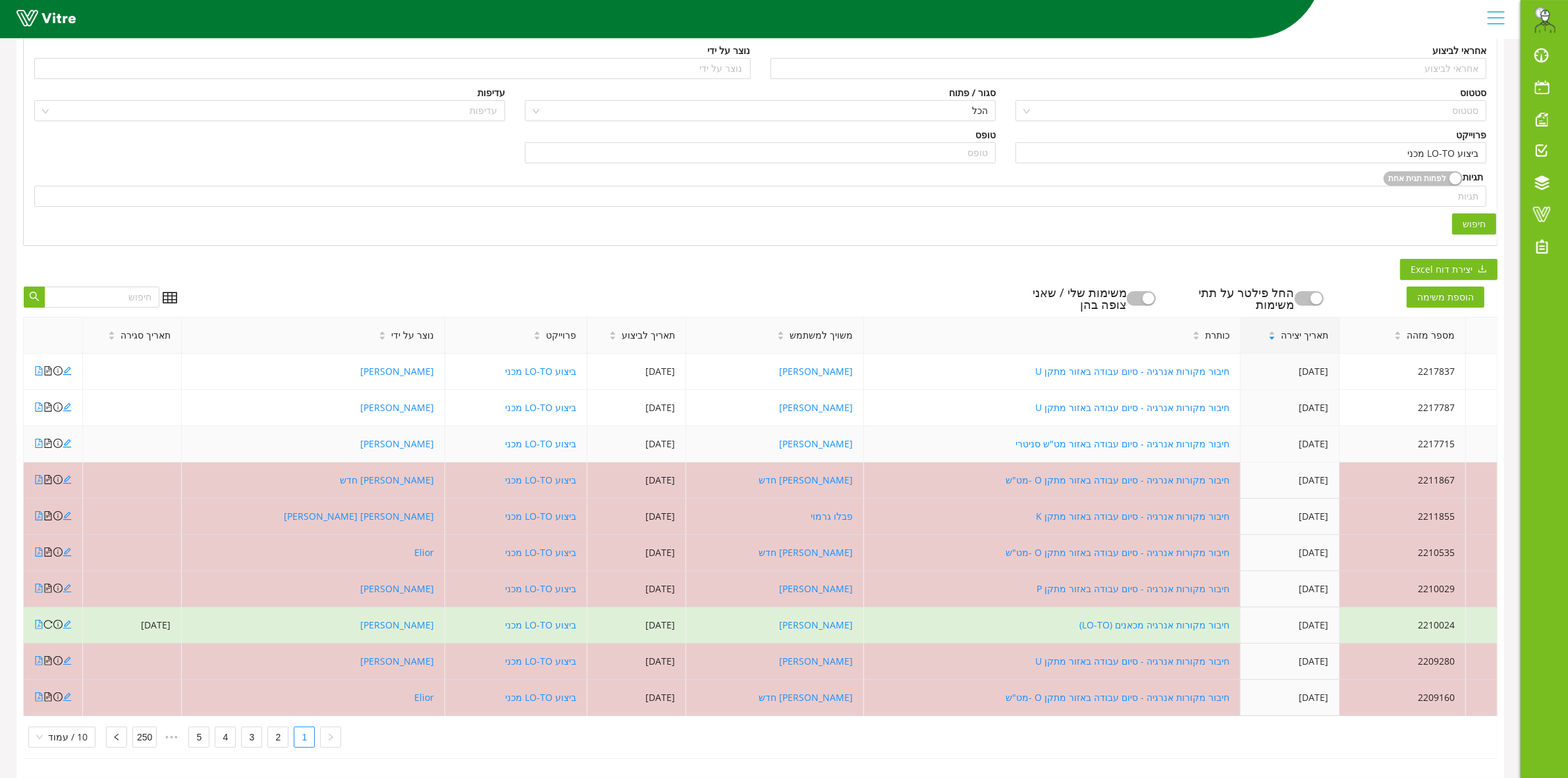
scroll to position [206, 0]
click at [276, 728] on link "2" at bounding box center [278, 736] width 20 height 20
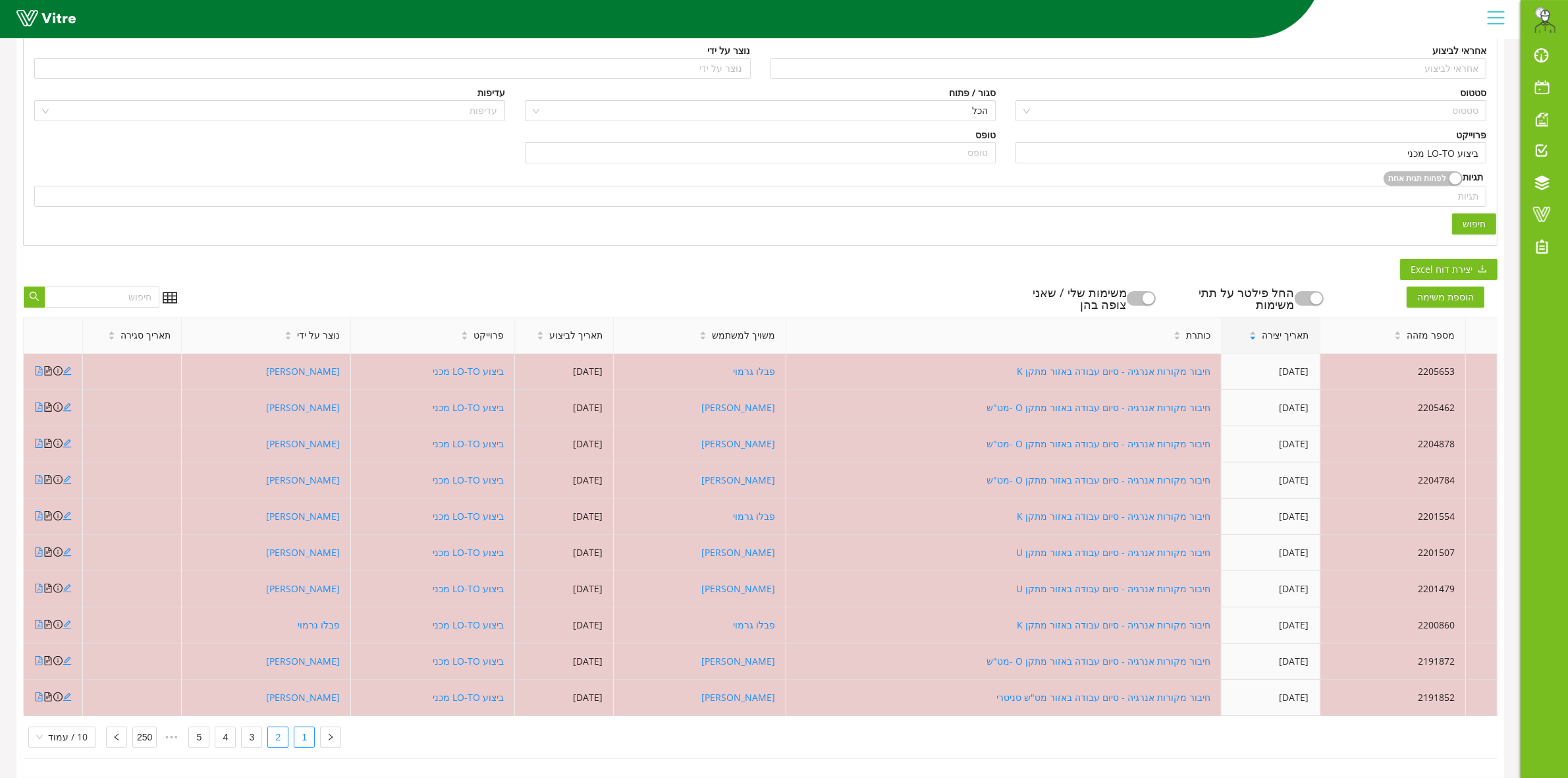
click at [300, 729] on link "1" at bounding box center [304, 736] width 20 height 20
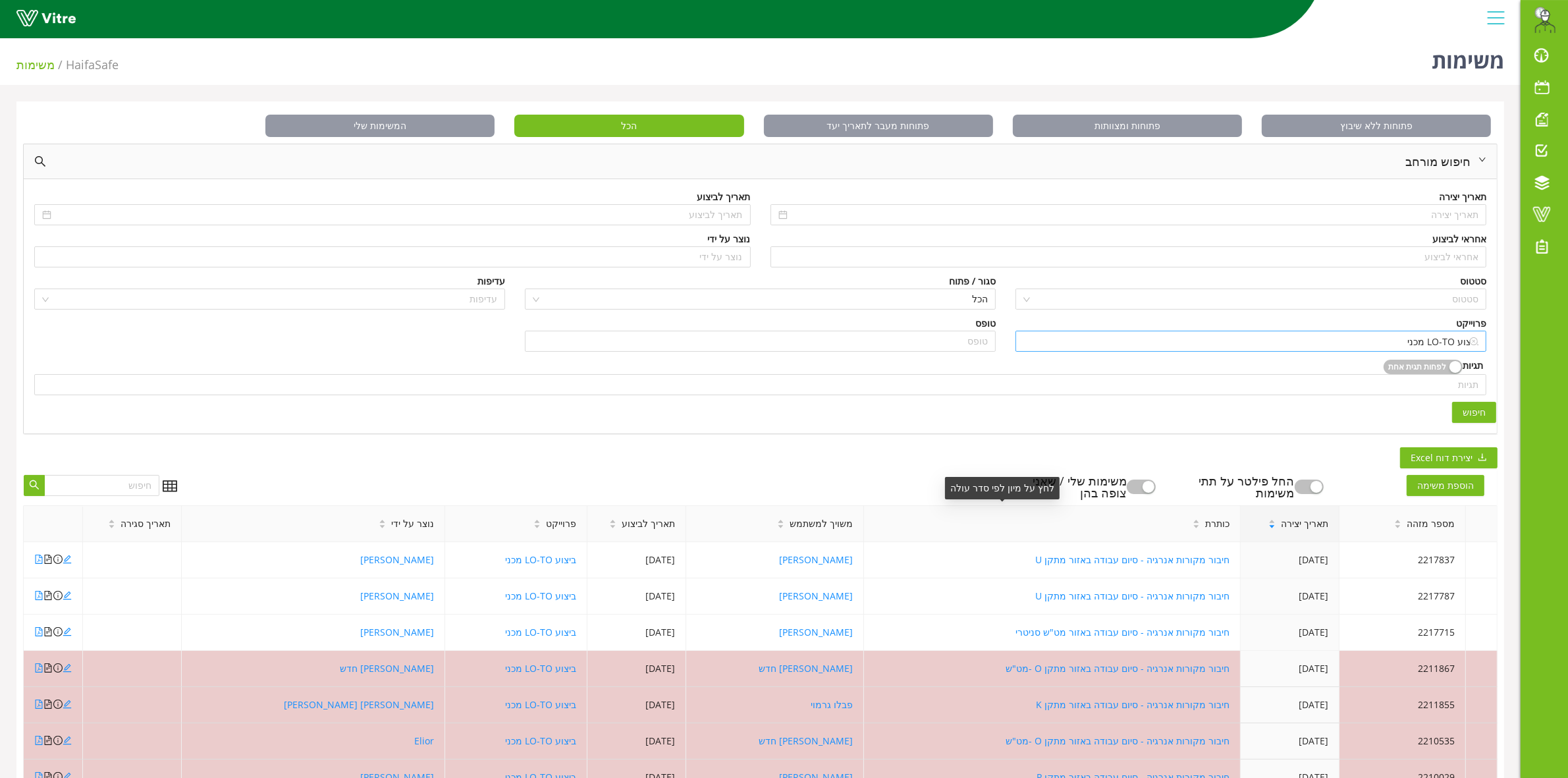
scroll to position [0, 0]
